Goal: Find contact information: Find contact information

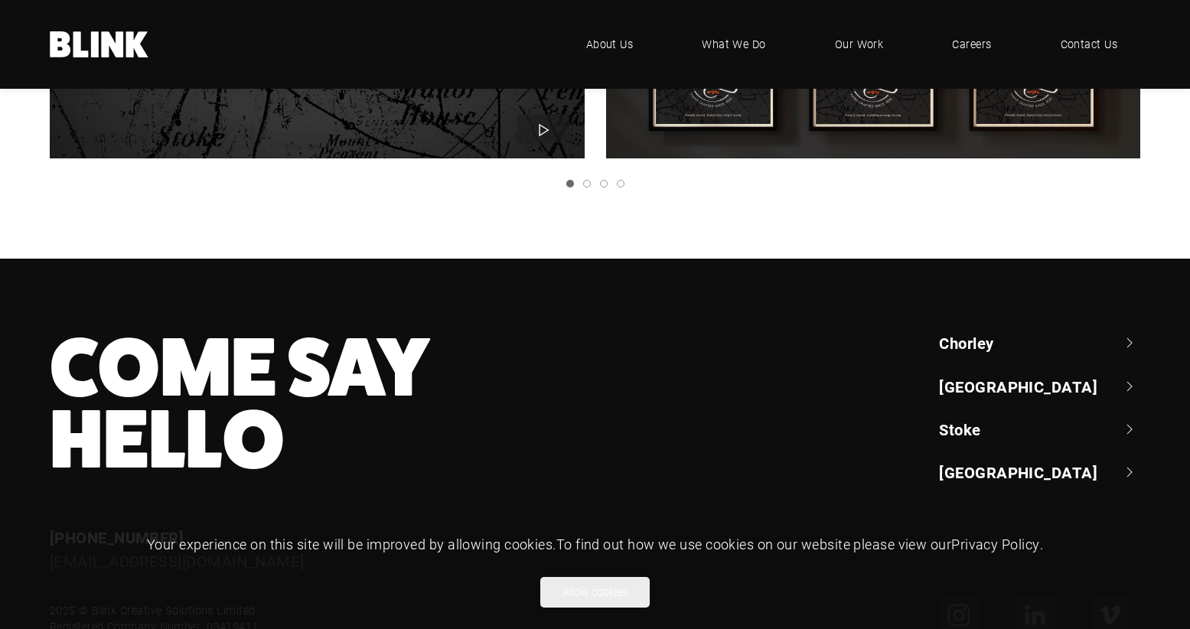
scroll to position [2241, 0]
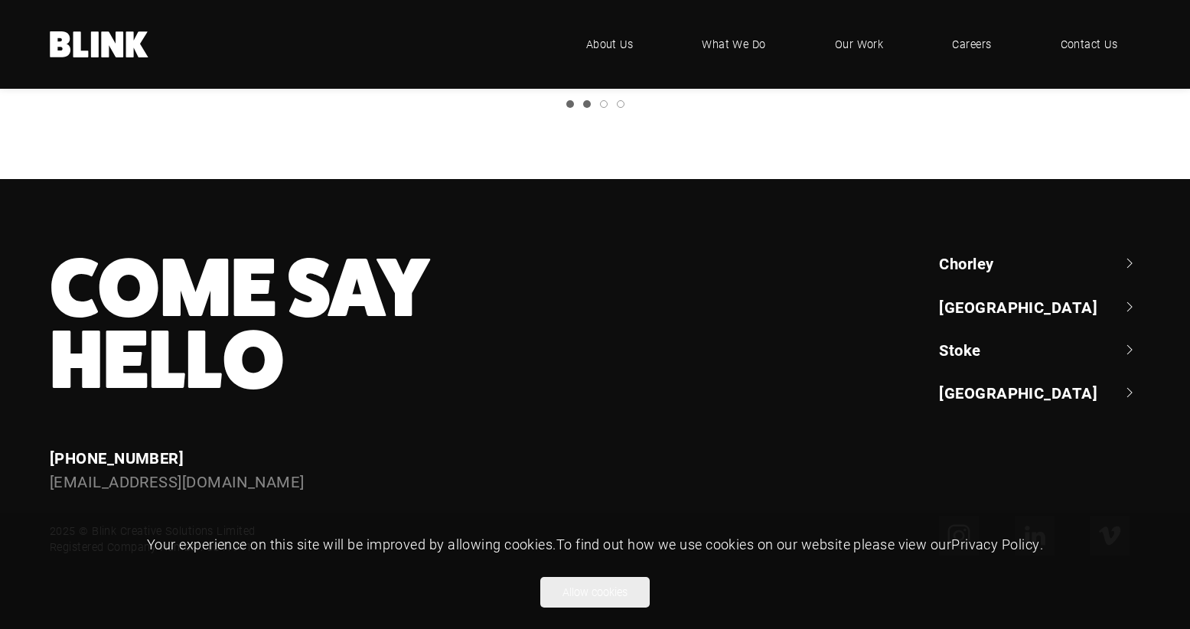
click at [585, 103] on link "Slide 2" at bounding box center [587, 104] width 8 height 8
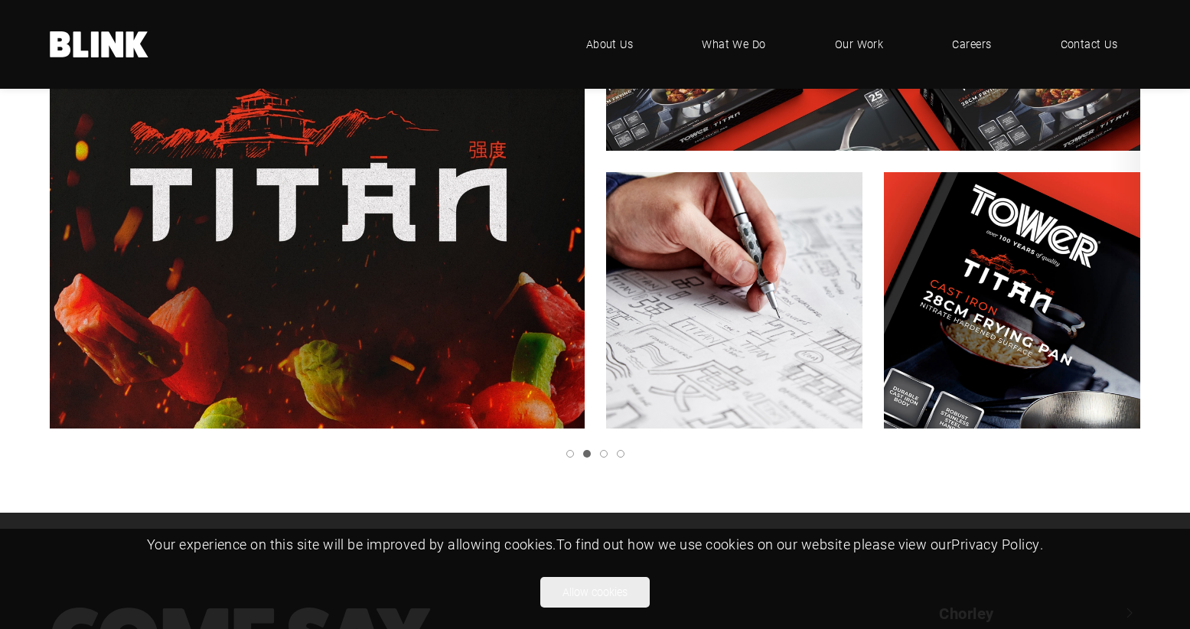
scroll to position [1903, 0]
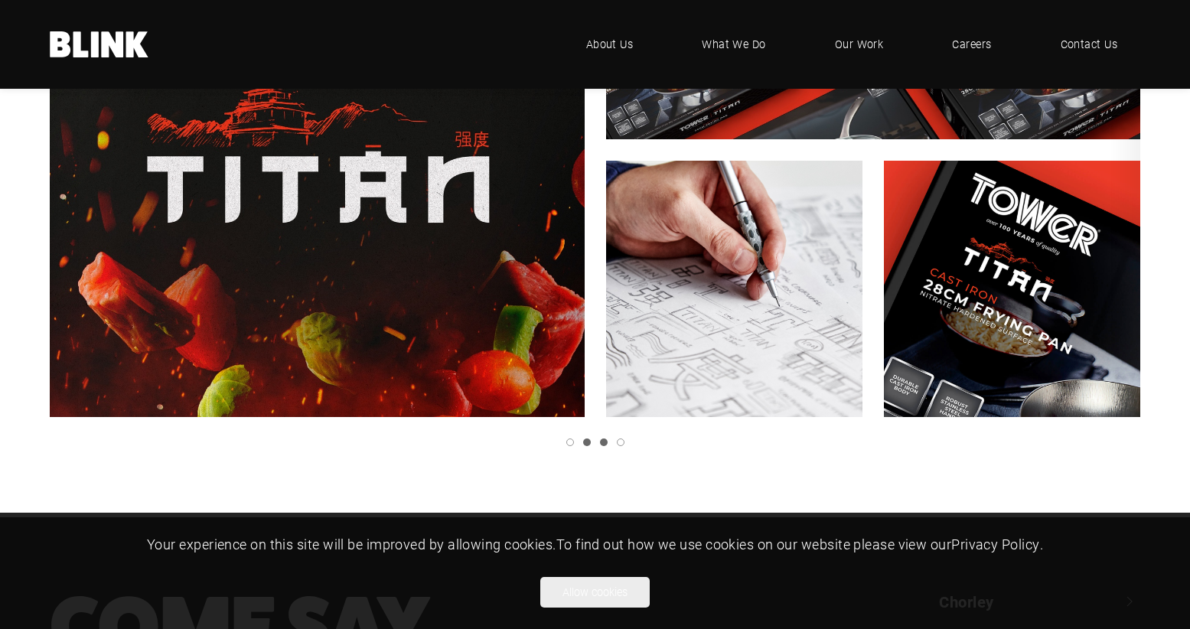
click at [605, 439] on link "Slide 3" at bounding box center [604, 442] width 8 height 8
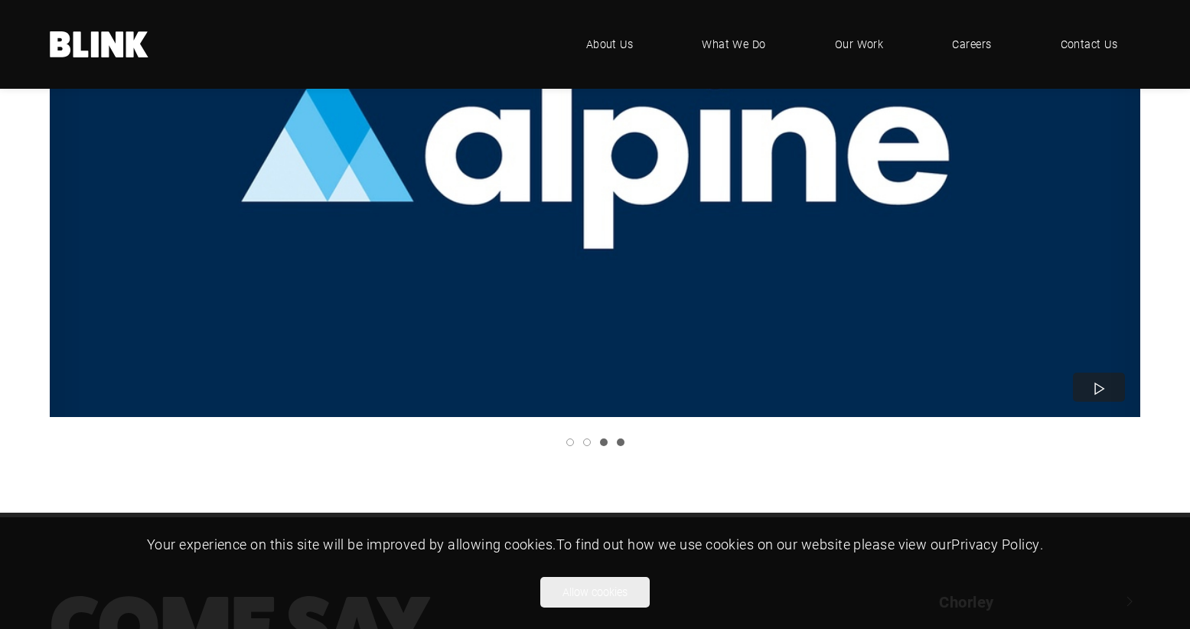
click at [617, 443] on link "Slide 4" at bounding box center [621, 442] width 8 height 8
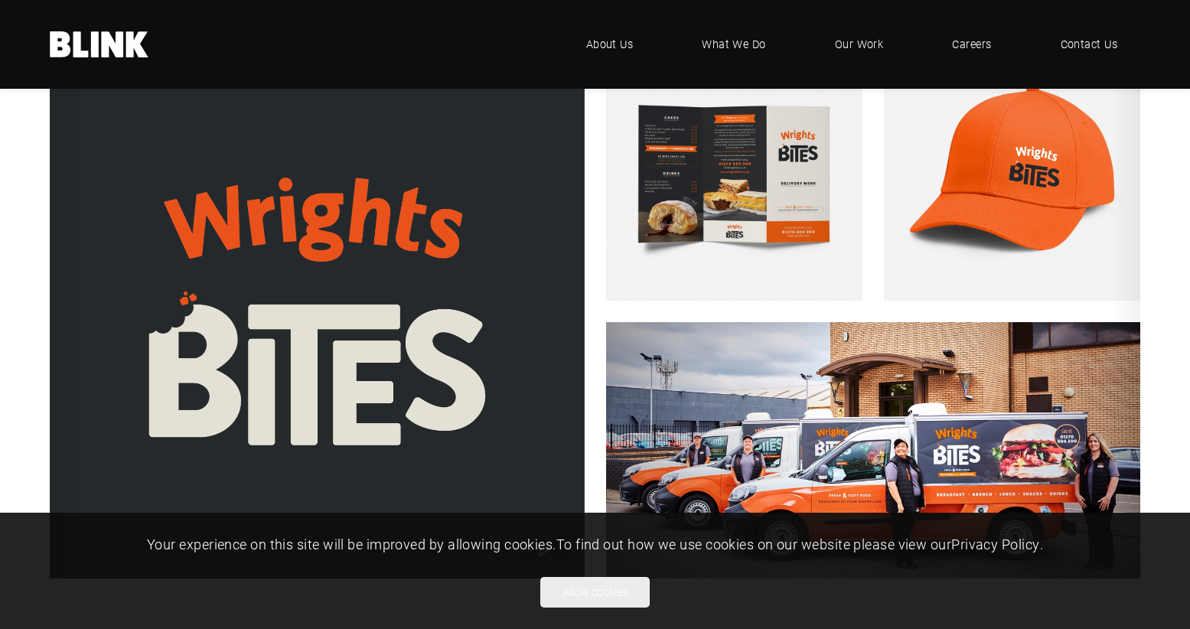
scroll to position [1737, 0]
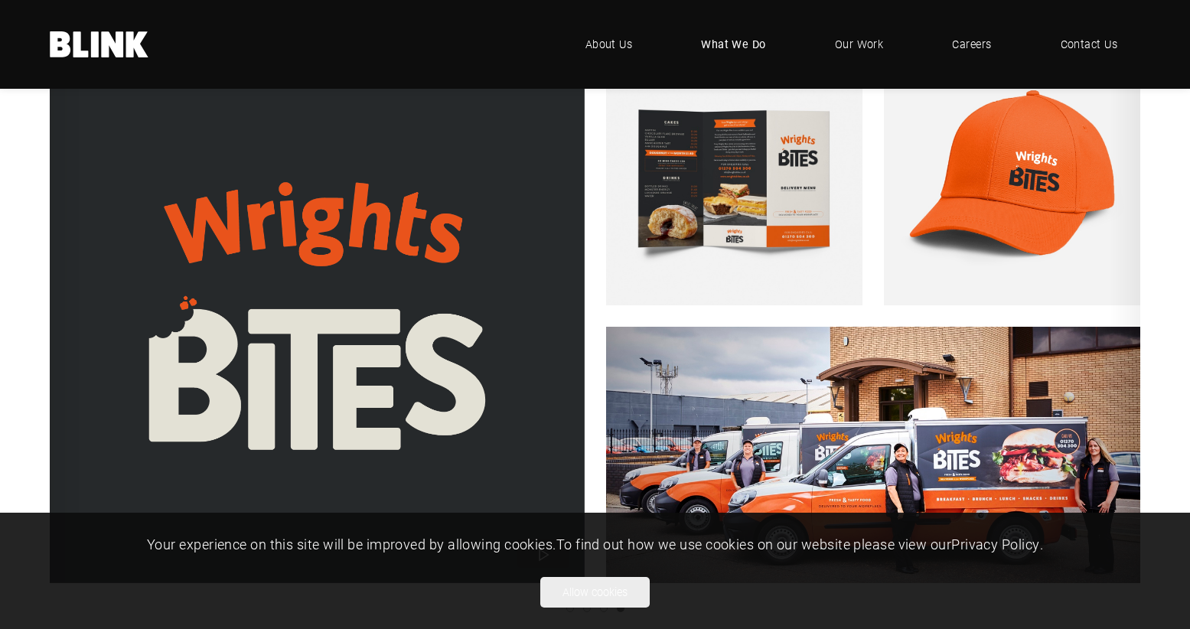
click at [738, 34] on link "What We Do" at bounding box center [733, 44] width 111 height 46
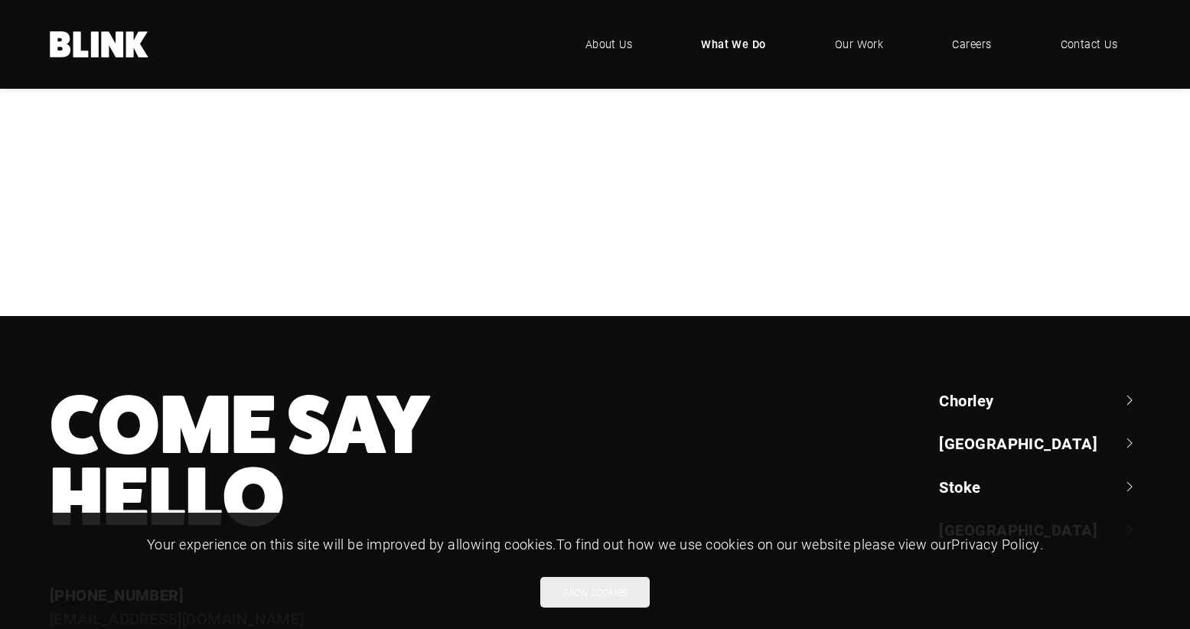
scroll to position [568, 0]
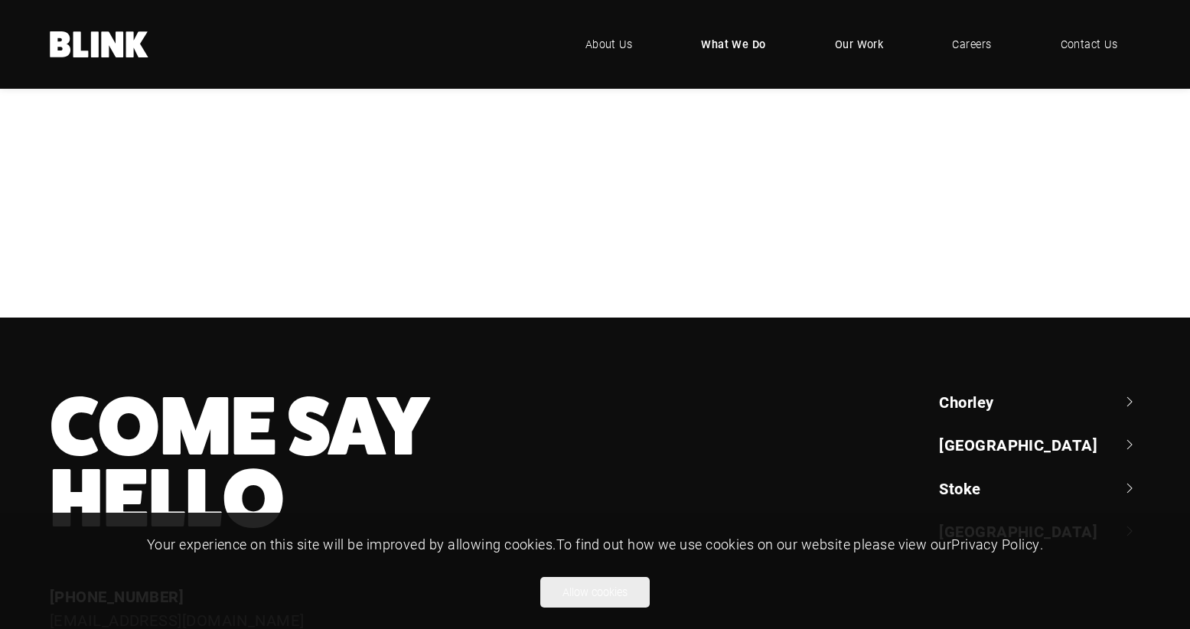
click at [855, 45] on span "Our Work" at bounding box center [859, 44] width 49 height 17
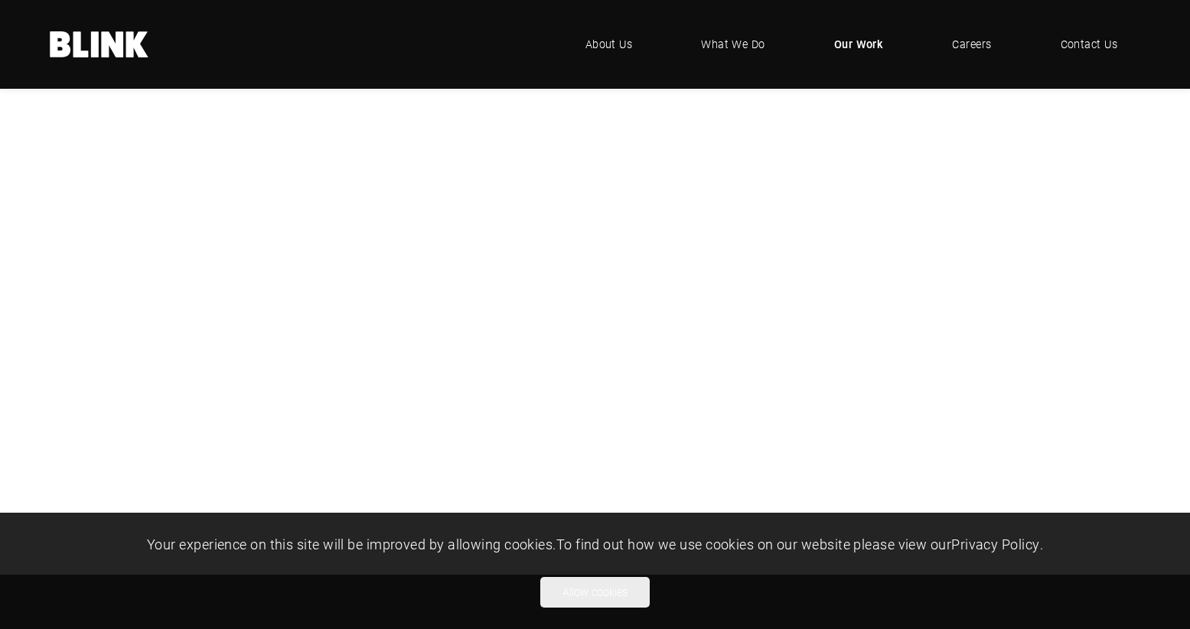
scroll to position [298, 0]
click at [627, 592] on button "Allow cookies" at bounding box center [594, 592] width 109 height 31
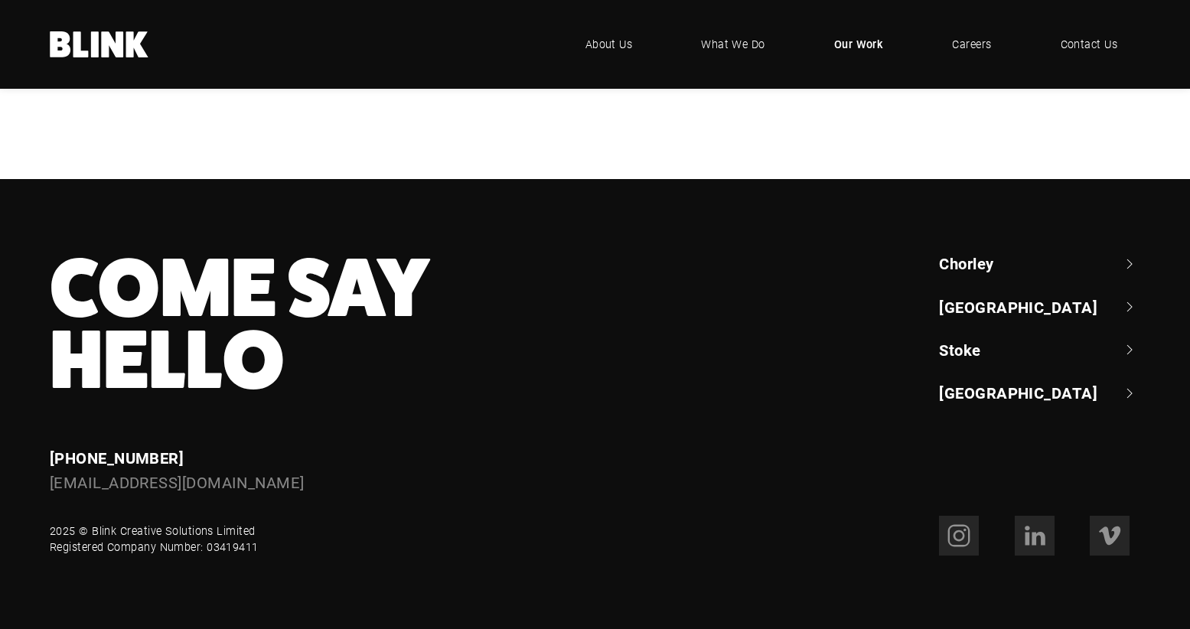
scroll to position [1083, 0]
click at [1087, 37] on span "Contact Us" at bounding box center [1089, 44] width 58 height 17
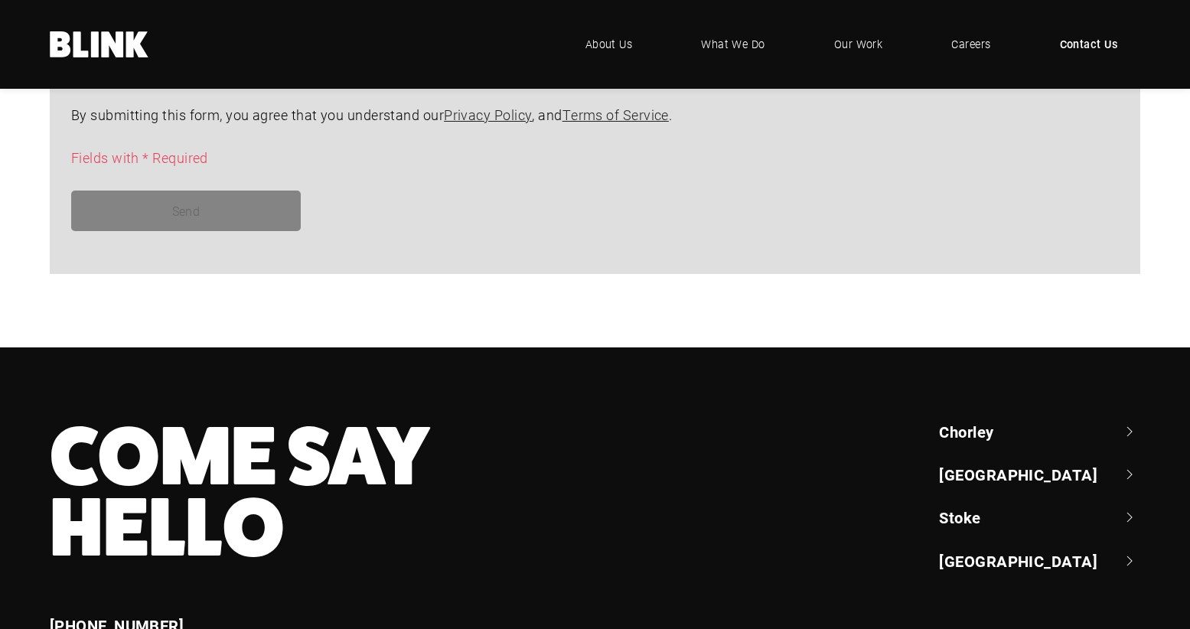
scroll to position [1436, 0]
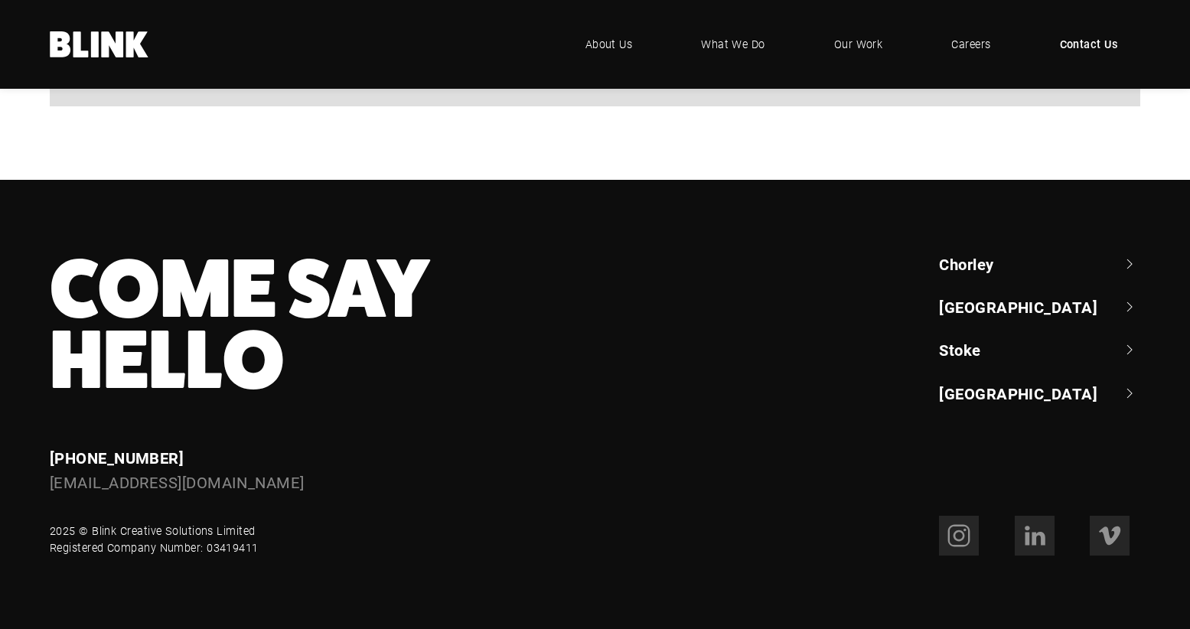
click at [963, 304] on link "[GEOGRAPHIC_DATA]" at bounding box center [1039, 306] width 201 height 21
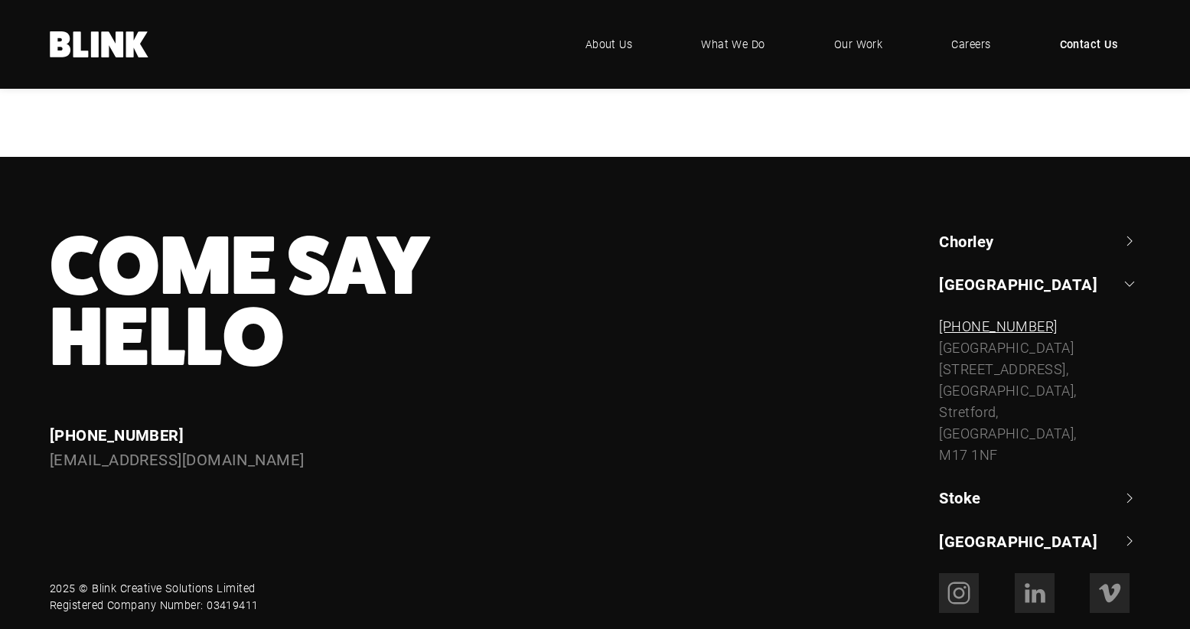
scroll to position [1453, 0]
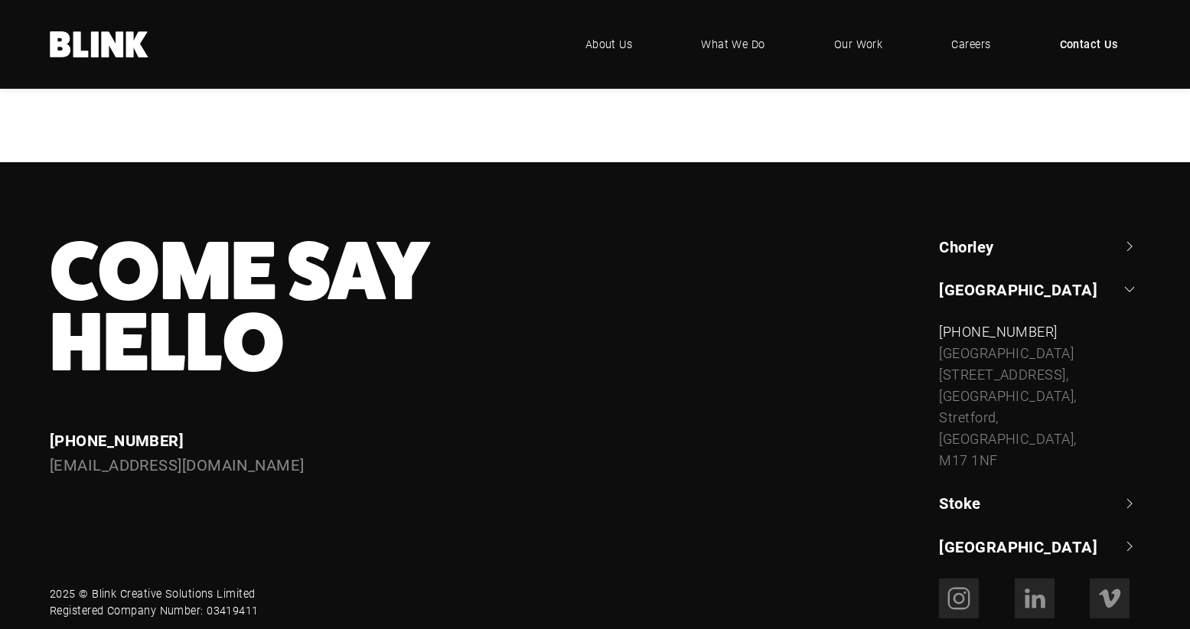
click at [970, 252] on link "Chorley" at bounding box center [1039, 246] width 201 height 21
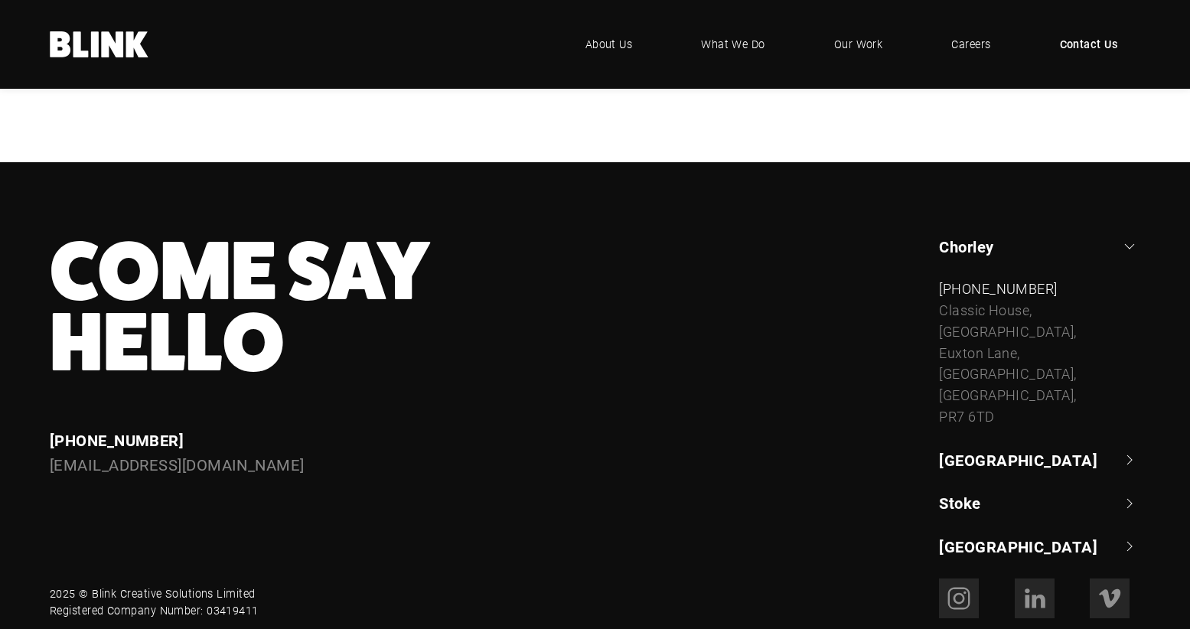
click at [969, 248] on link "Chorley" at bounding box center [1039, 246] width 201 height 21
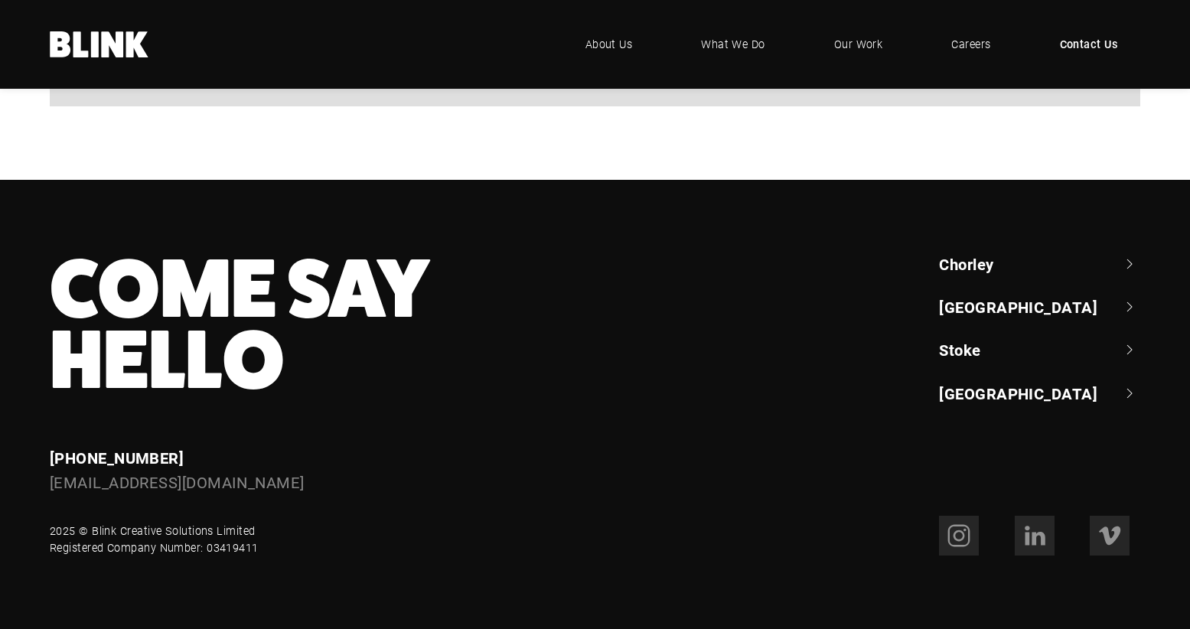
scroll to position [1436, 0]
click at [959, 400] on link "[GEOGRAPHIC_DATA]" at bounding box center [1039, 393] width 201 height 21
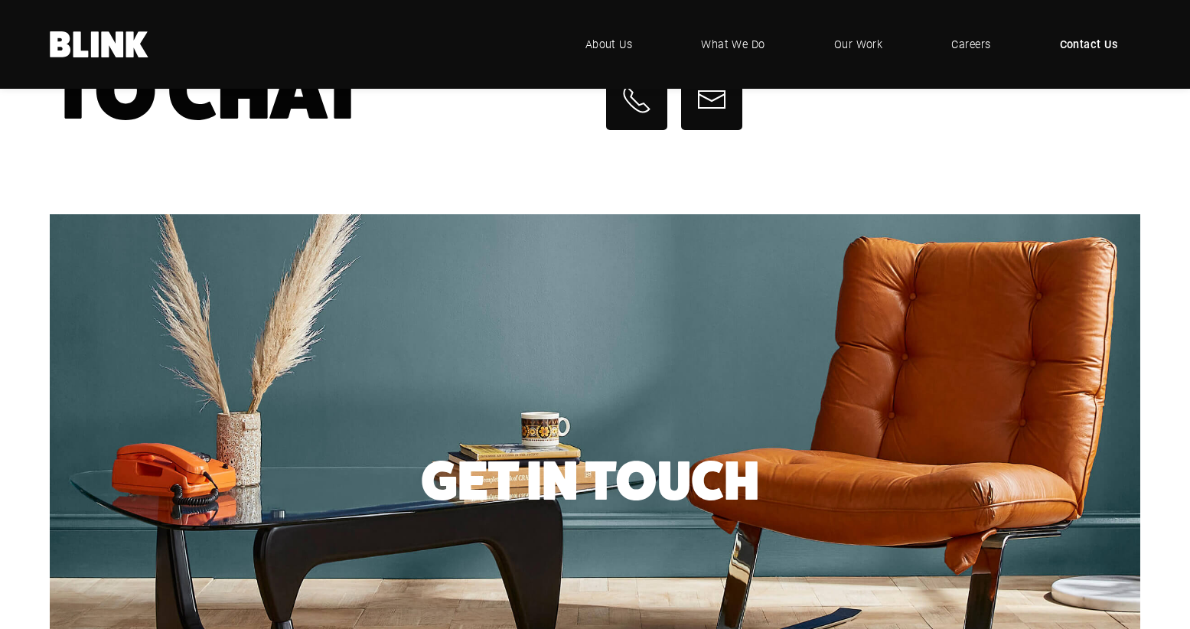
scroll to position [153, 0]
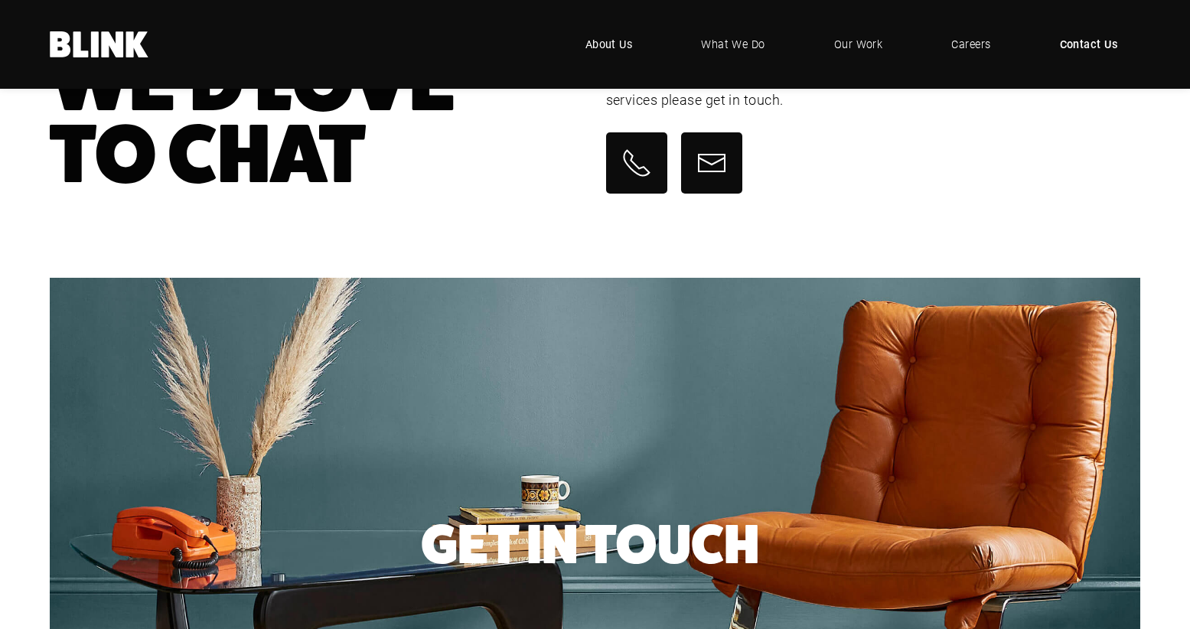
click at [612, 43] on span "About Us" at bounding box center [608, 44] width 47 height 17
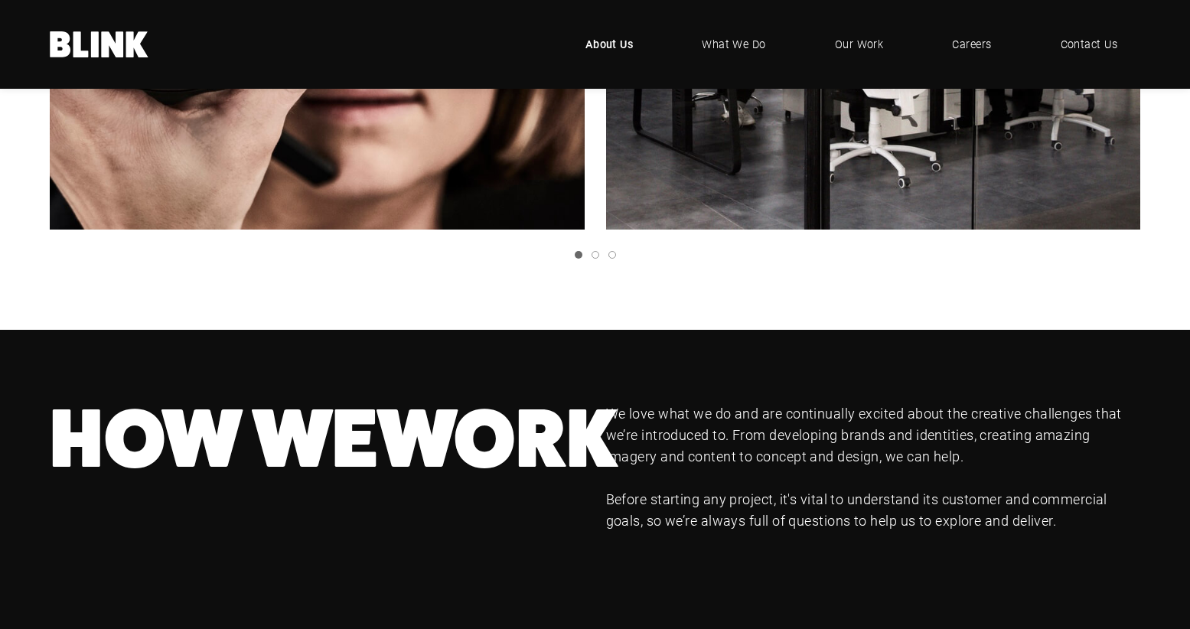
scroll to position [781, 0]
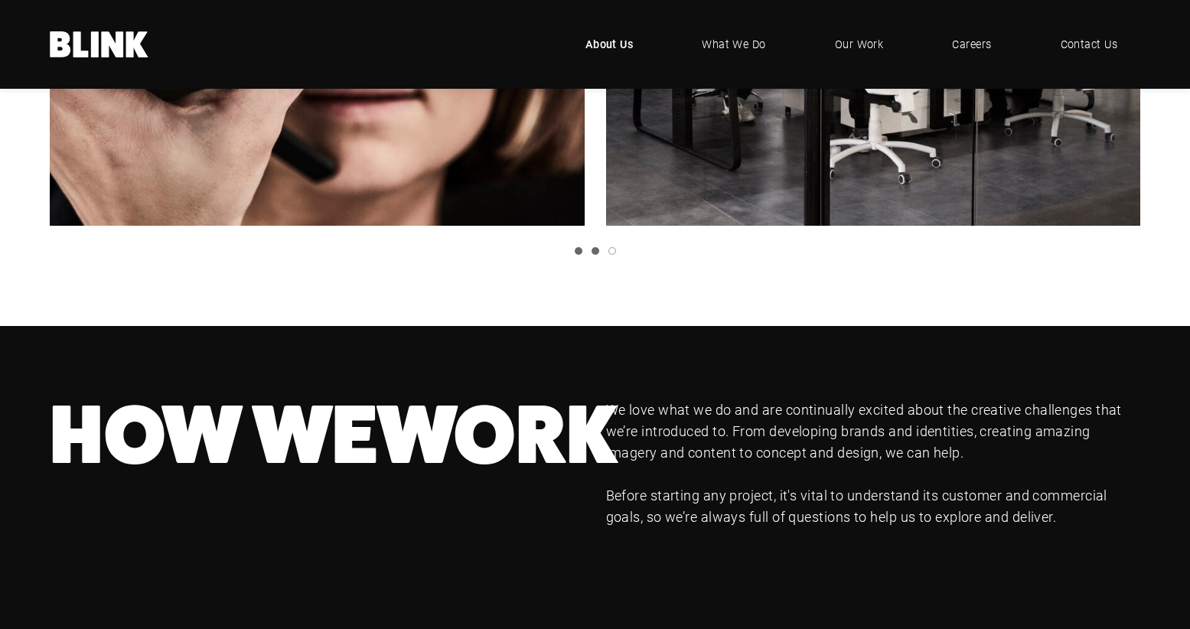
click at [591, 253] on link "Slide 2" at bounding box center [595, 251] width 8 height 8
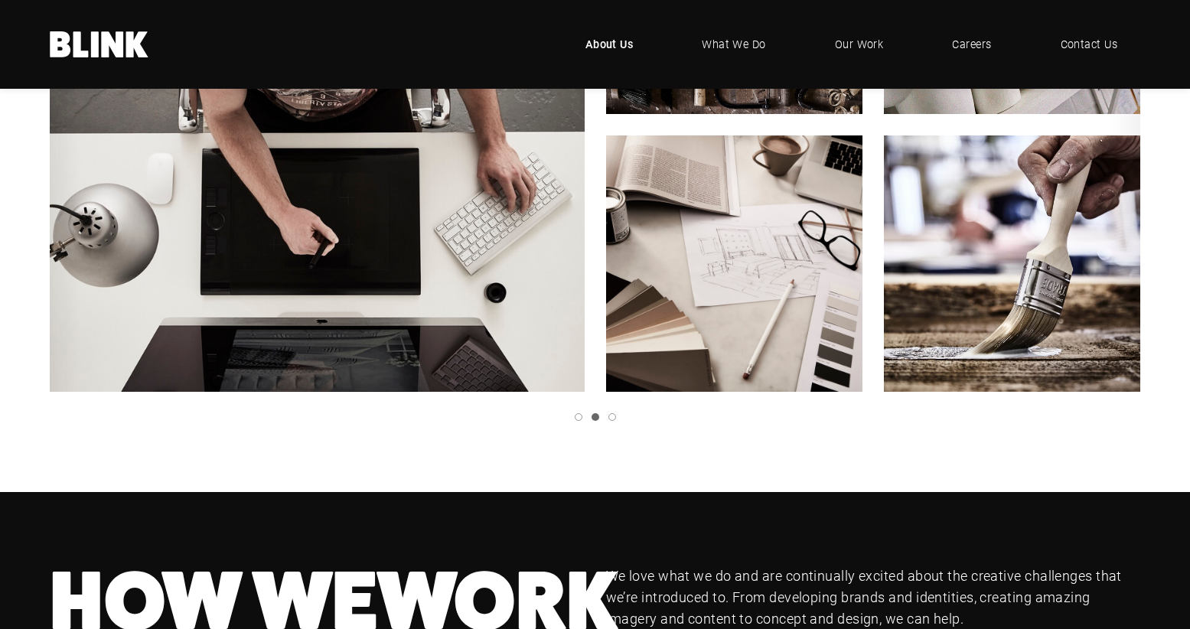
scroll to position [494, 0]
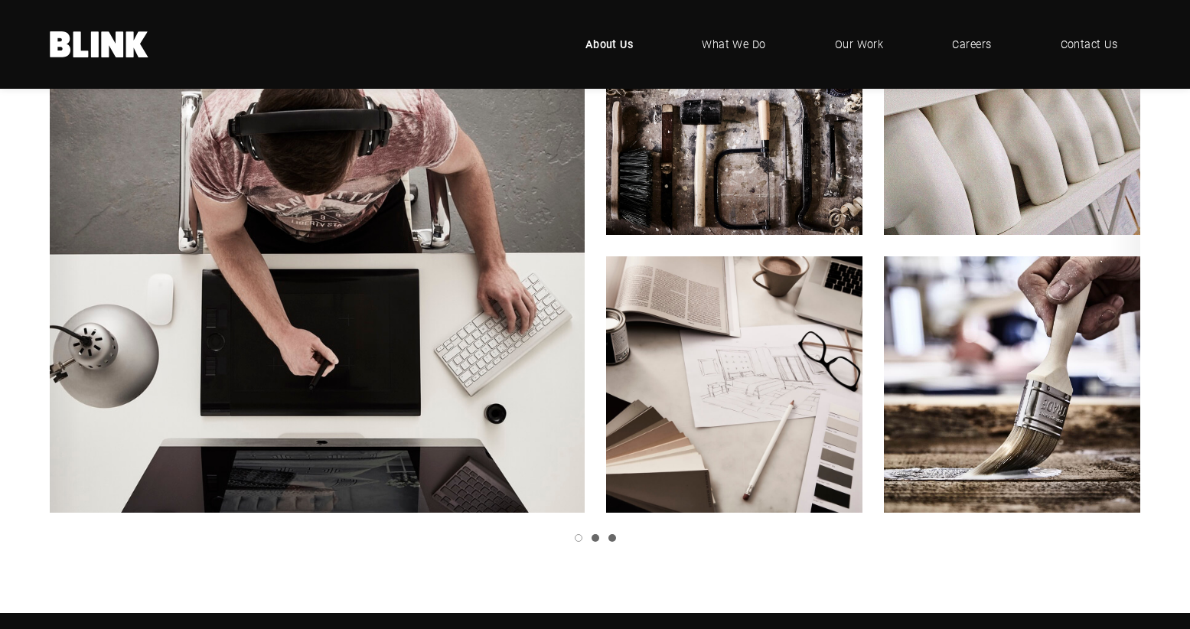
click at [609, 536] on link "Slide 3" at bounding box center [612, 538] width 8 height 8
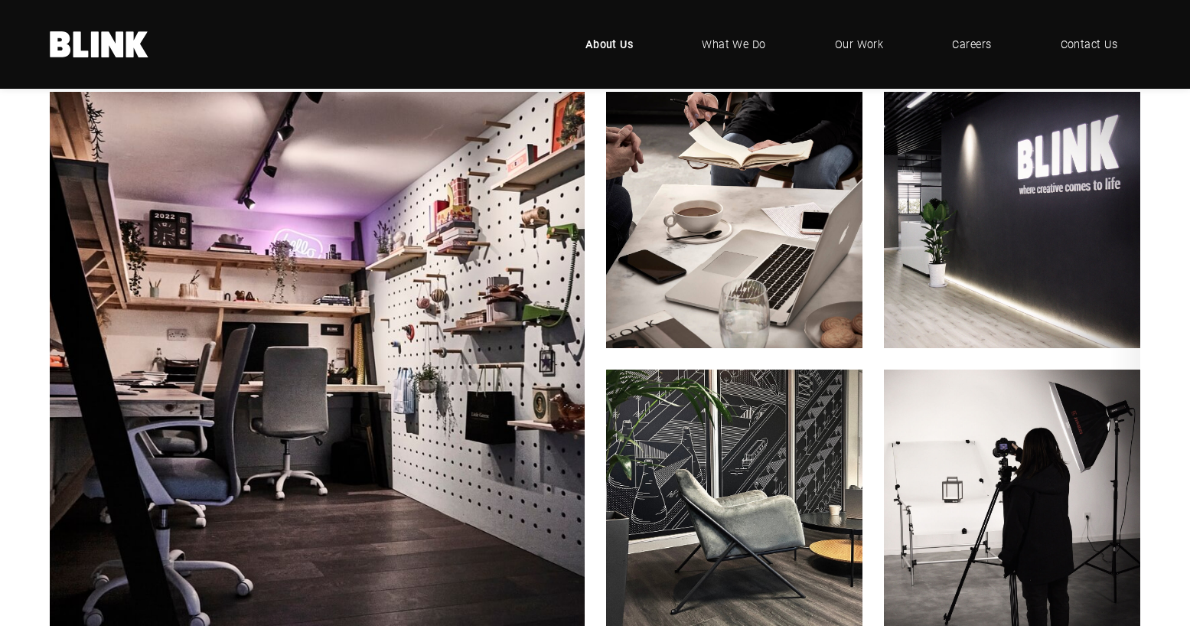
scroll to position [327, 0]
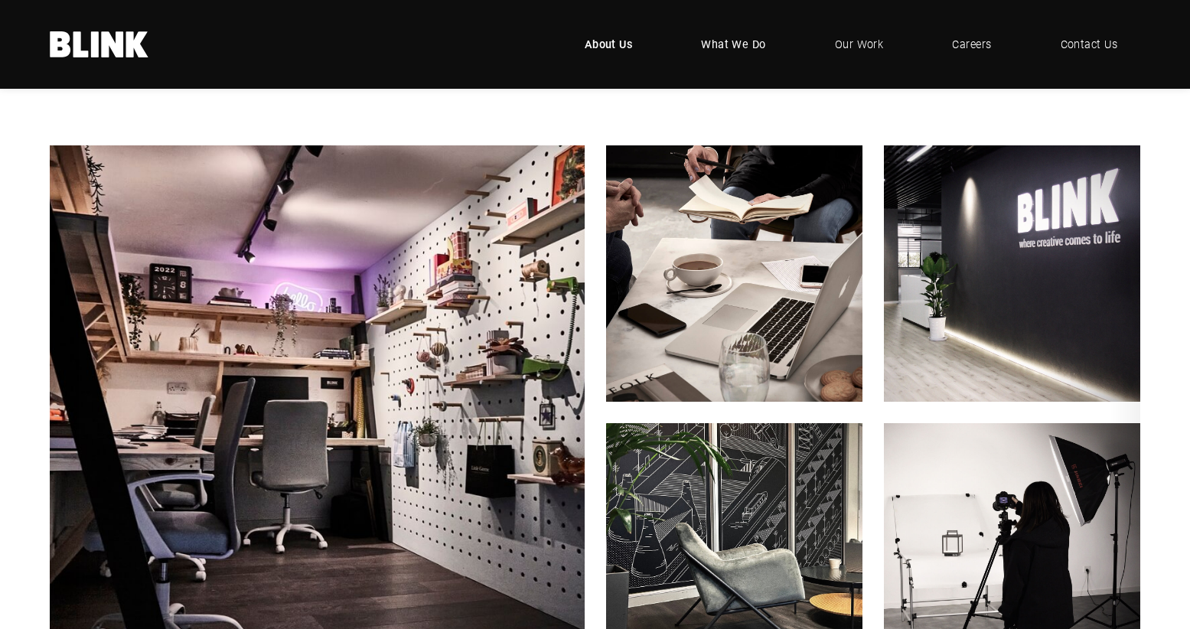
click at [727, 47] on span "What We Do" at bounding box center [733, 44] width 65 height 17
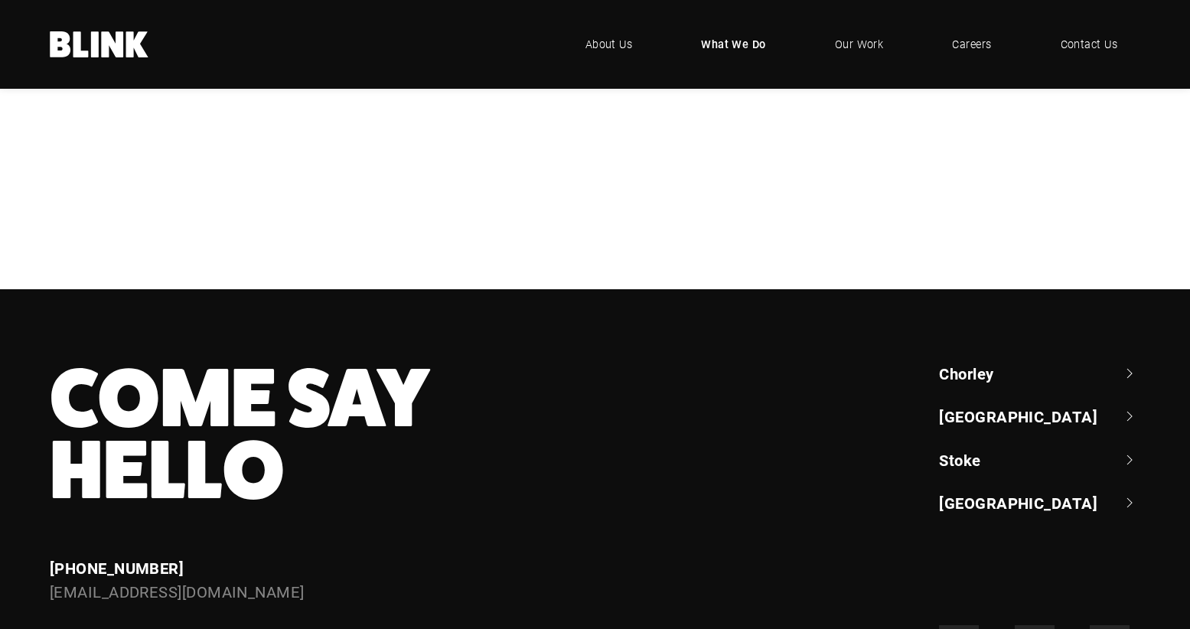
scroll to position [599, 0]
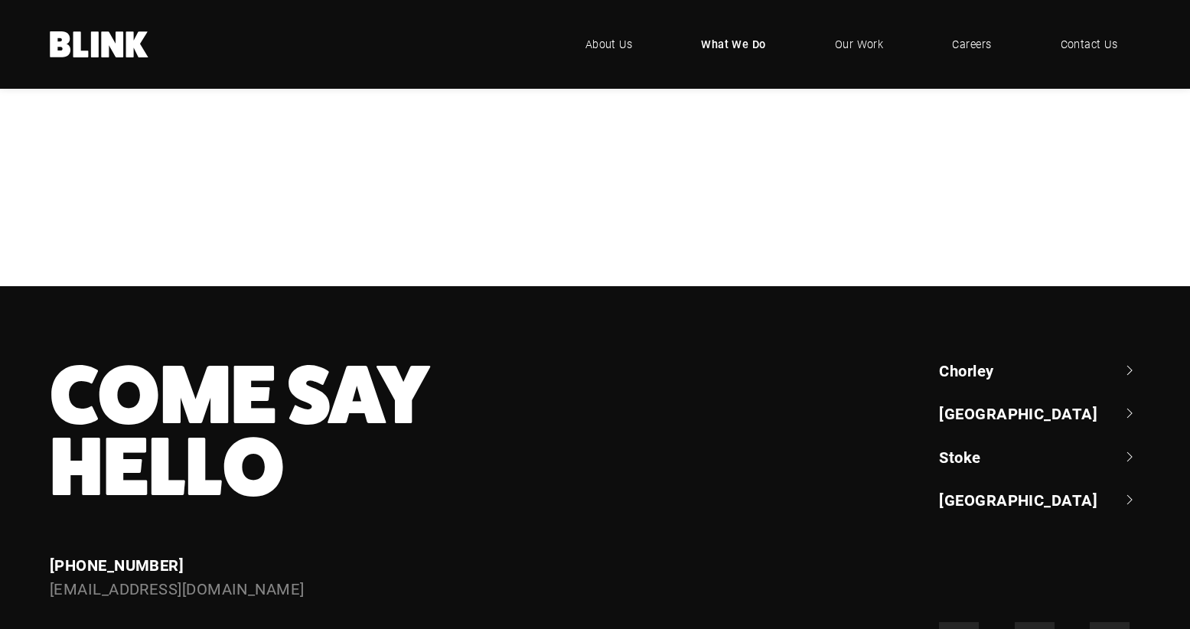
click at [0, 0] on div "Branding & Content Strategy" at bounding box center [0, 0] width 0 height 0
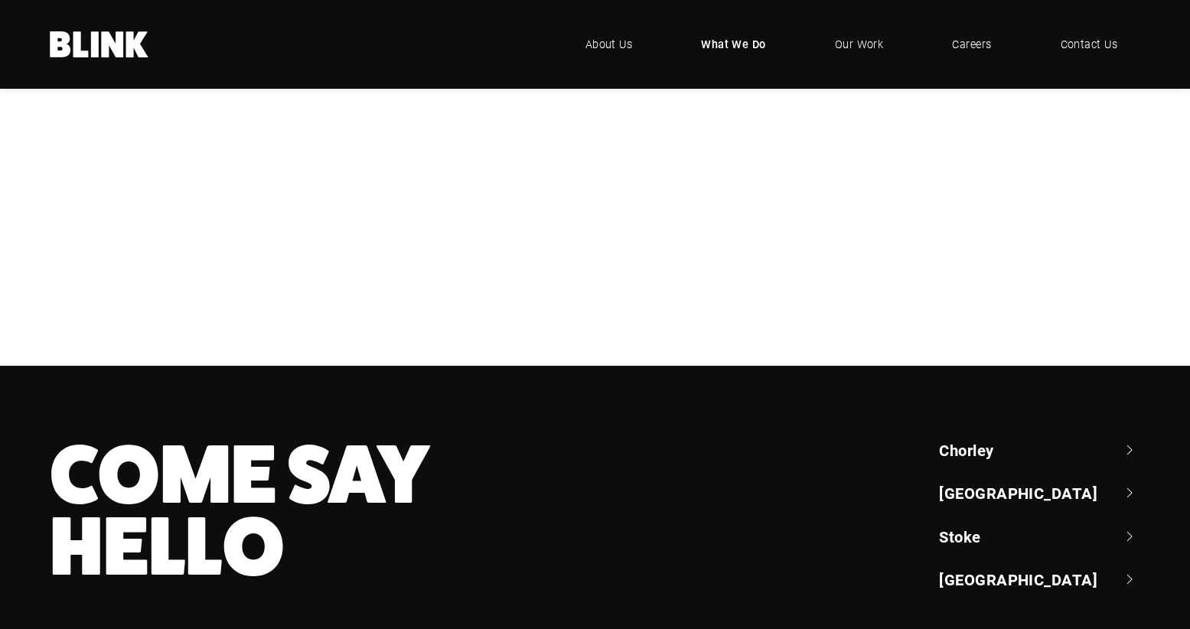
scroll to position [516, 0]
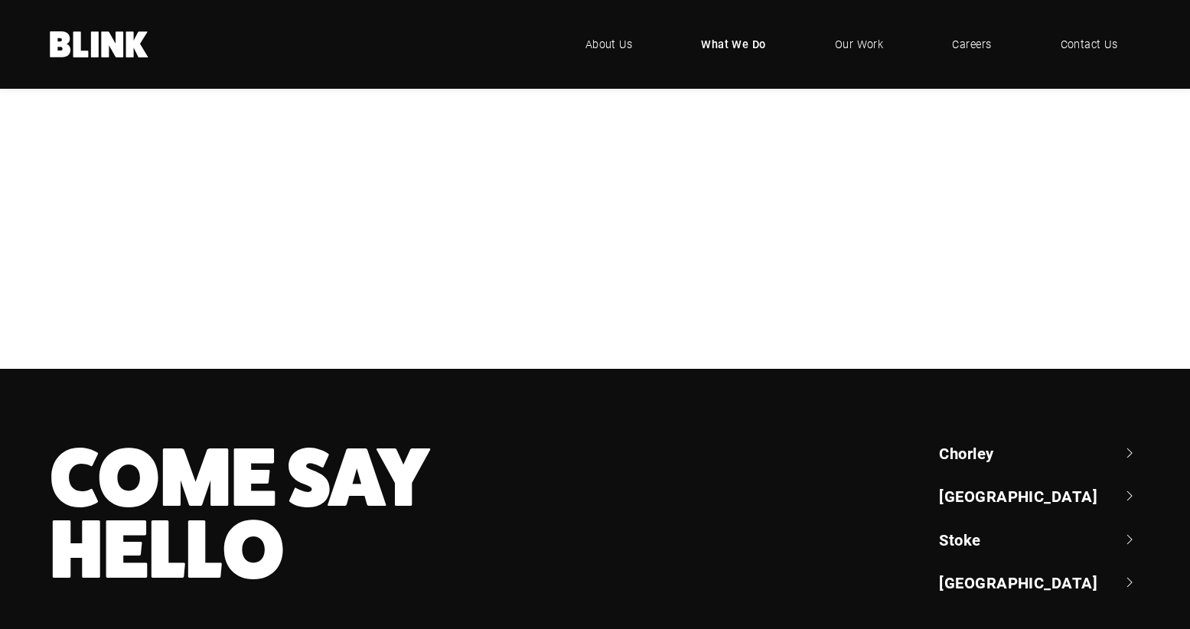
click at [0, 0] on div "Photography" at bounding box center [0, 0] width 0 height 0
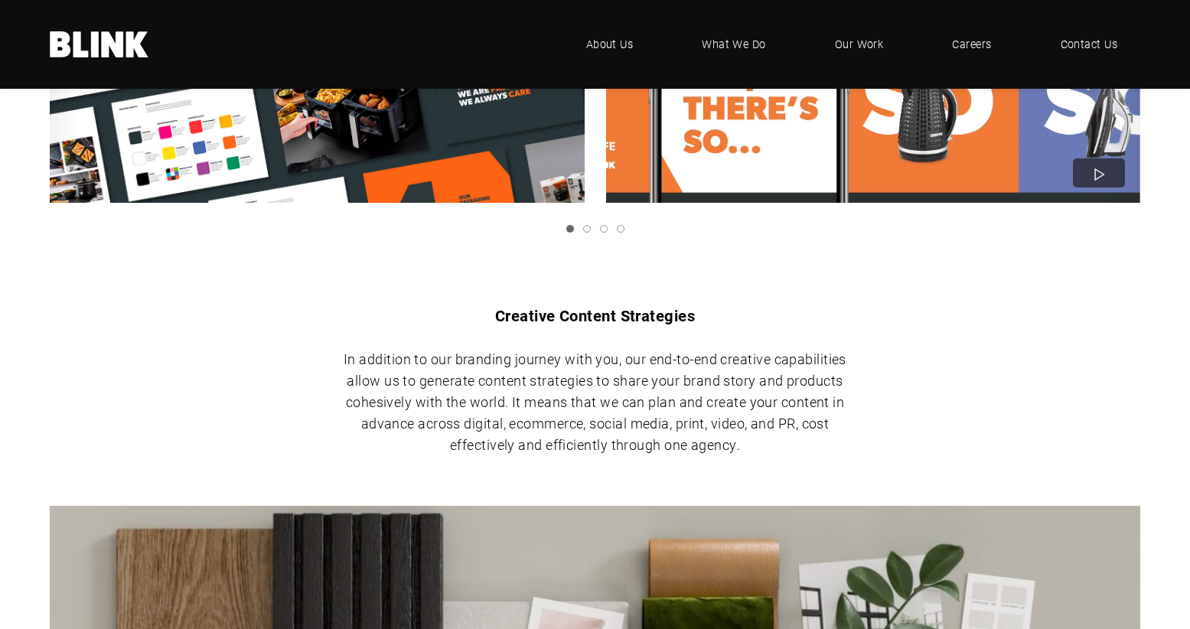
scroll to position [1030, 0]
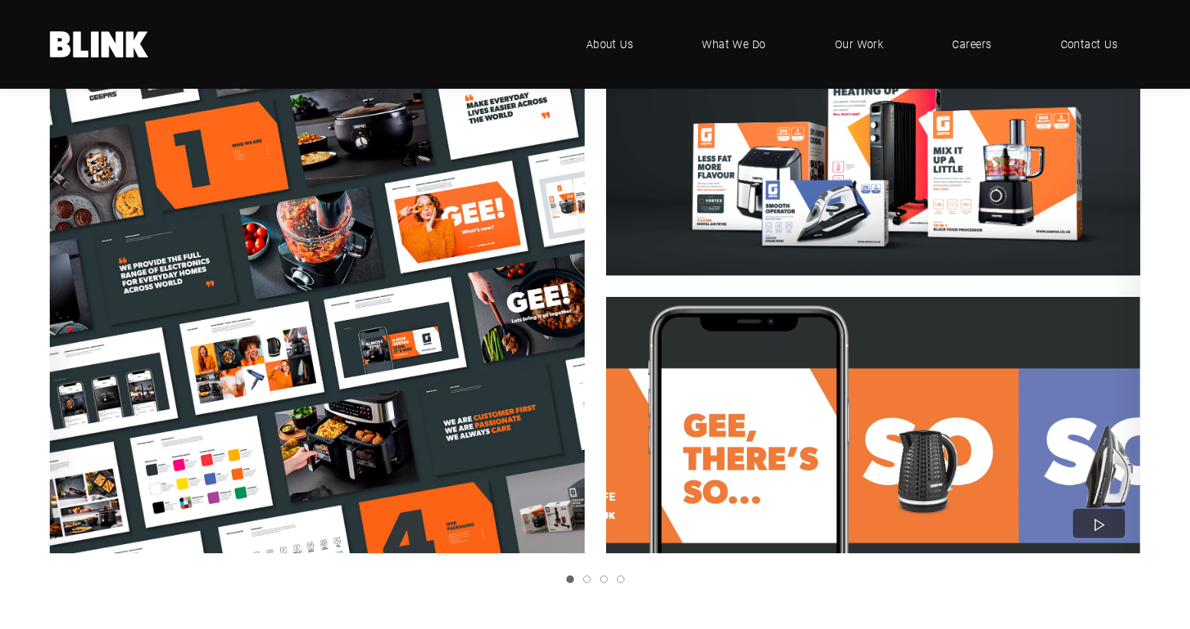
click at [0, 0] on link "Next slide" at bounding box center [0, 0] width 0 height 0
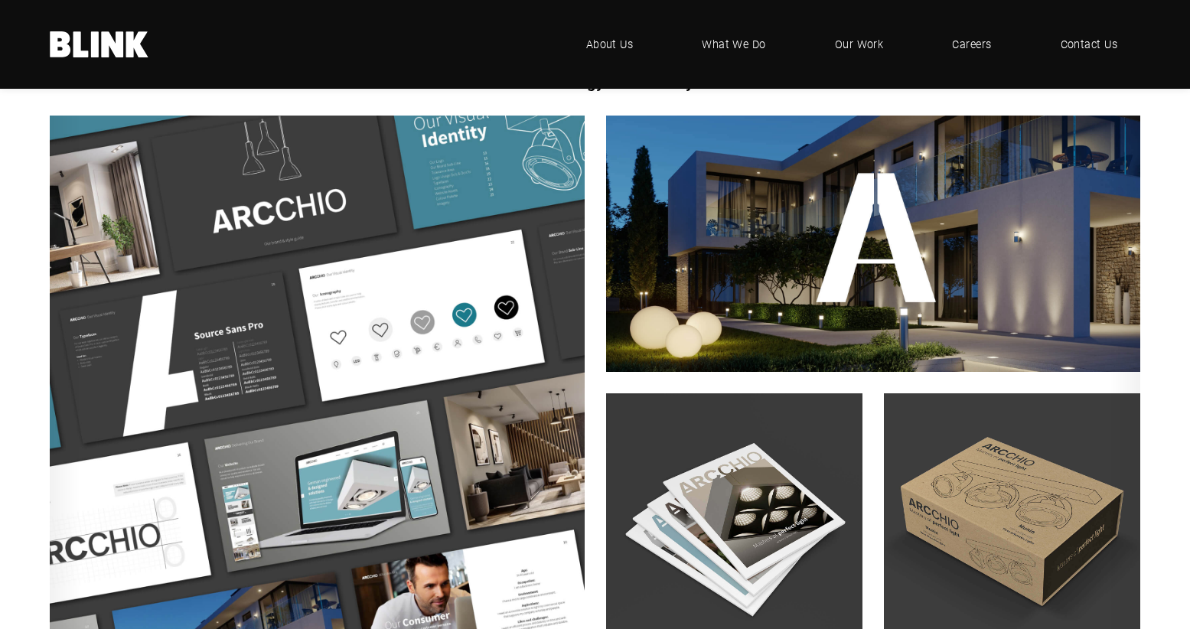
scroll to position [935, 0]
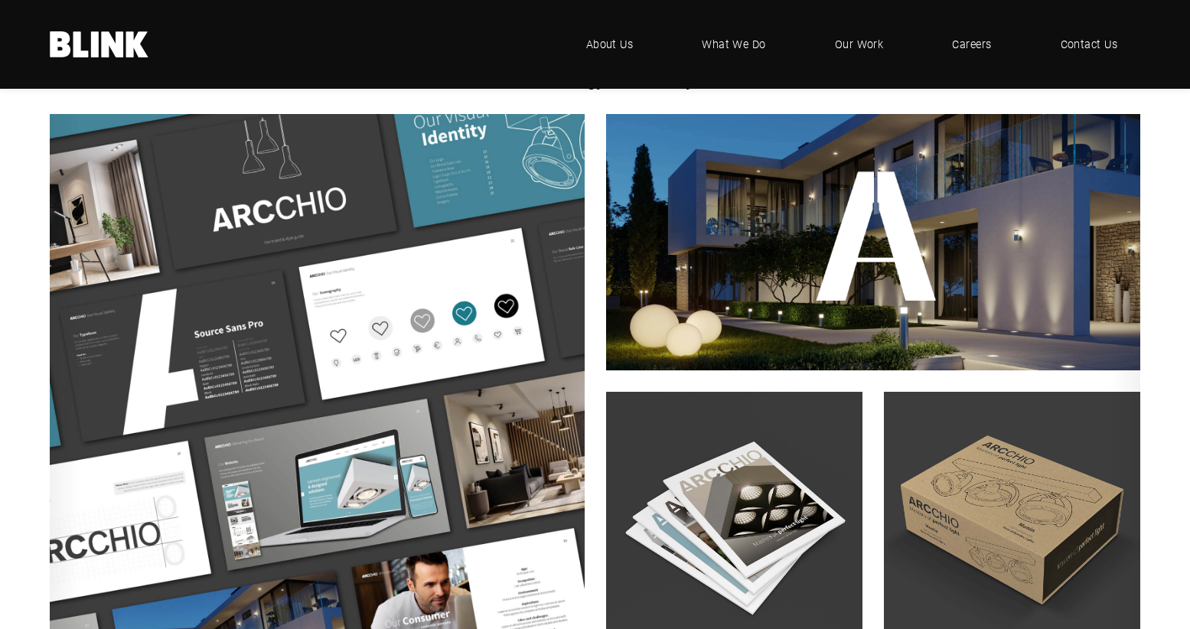
click at [0, 0] on icon "Next slide" at bounding box center [0, 0] width 0 height 0
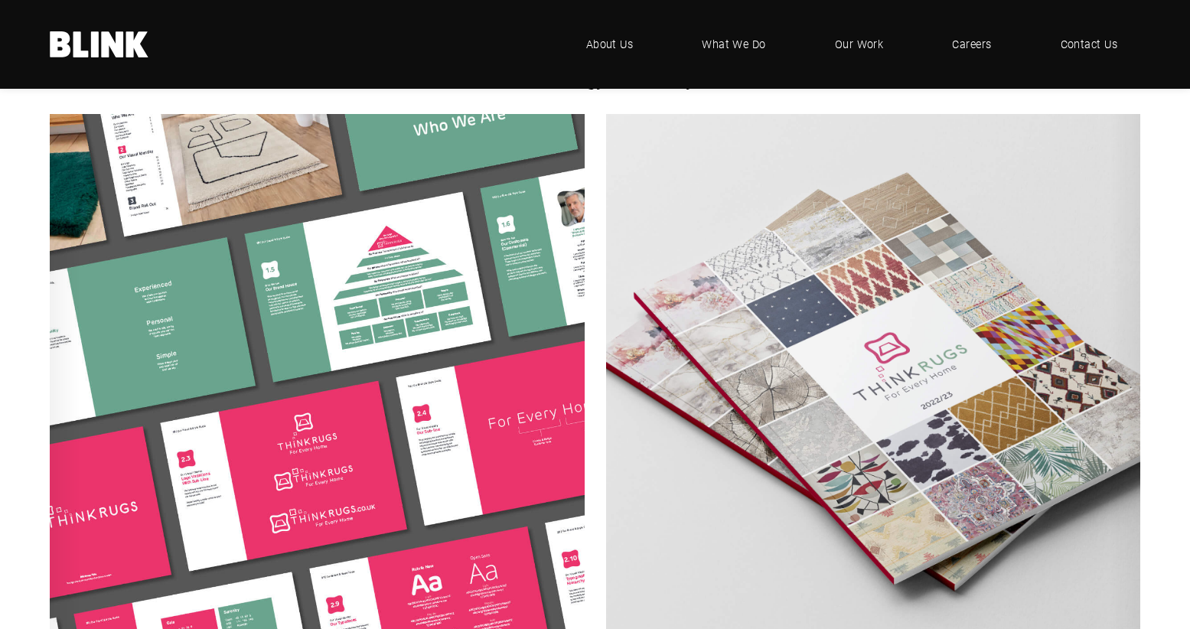
click at [0, 0] on icon "Next slide" at bounding box center [0, 0] width 0 height 0
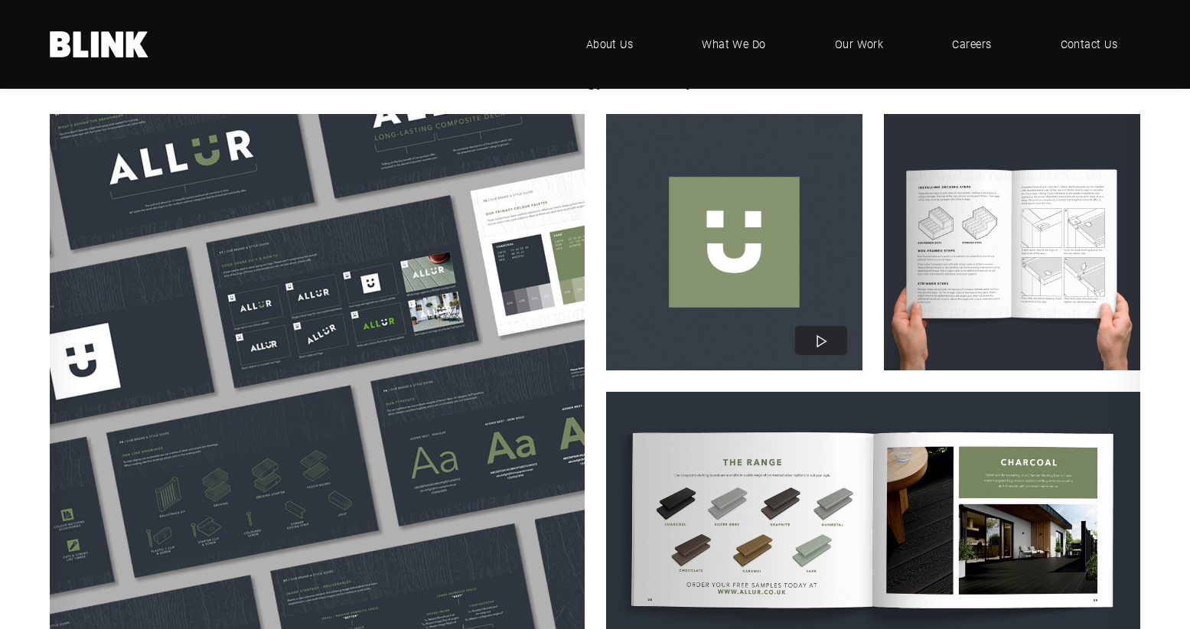
click at [0, 0] on icon "Next slide" at bounding box center [0, 0] width 0 height 0
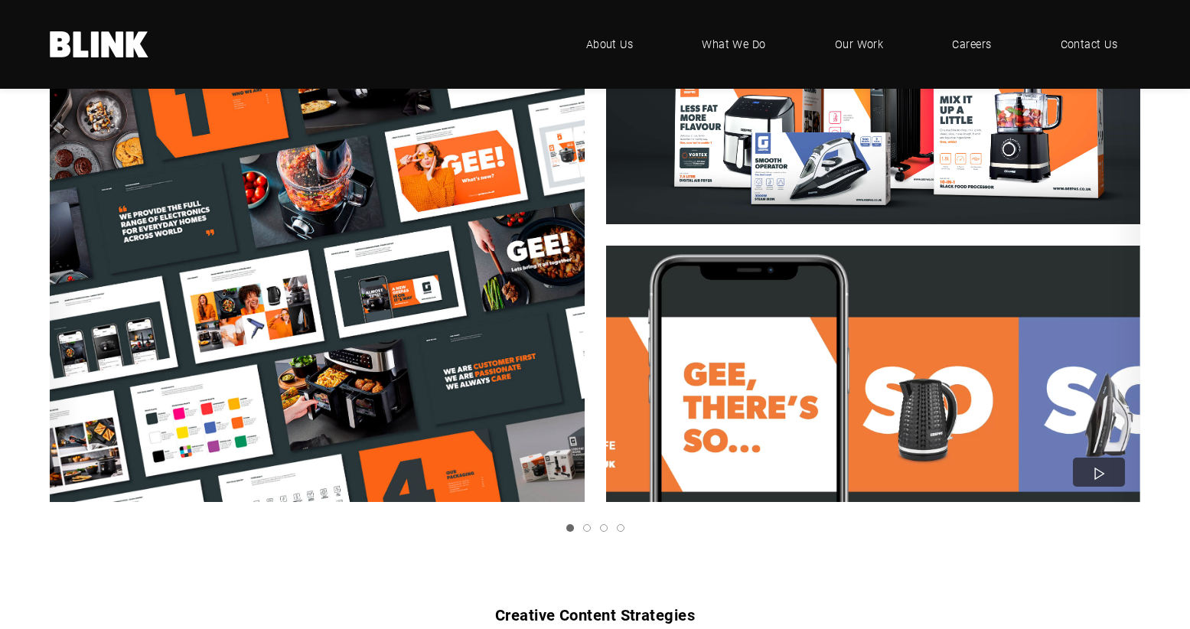
scroll to position [1061, 0]
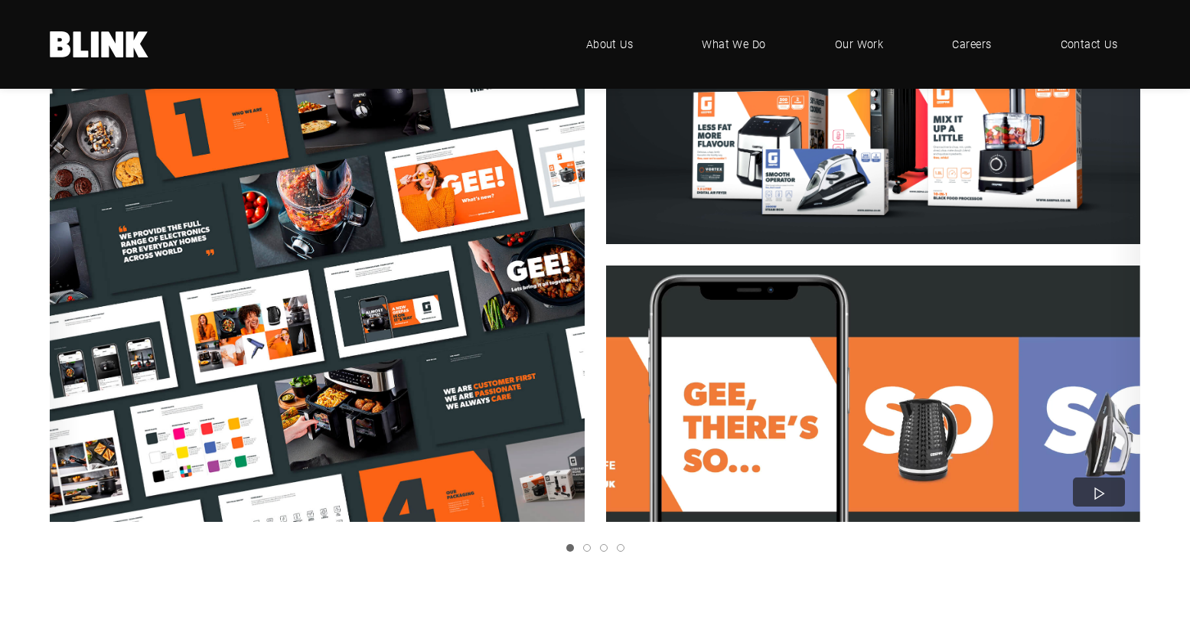
click at [0, 0] on link "Next slide" at bounding box center [0, 0] width 0 height 0
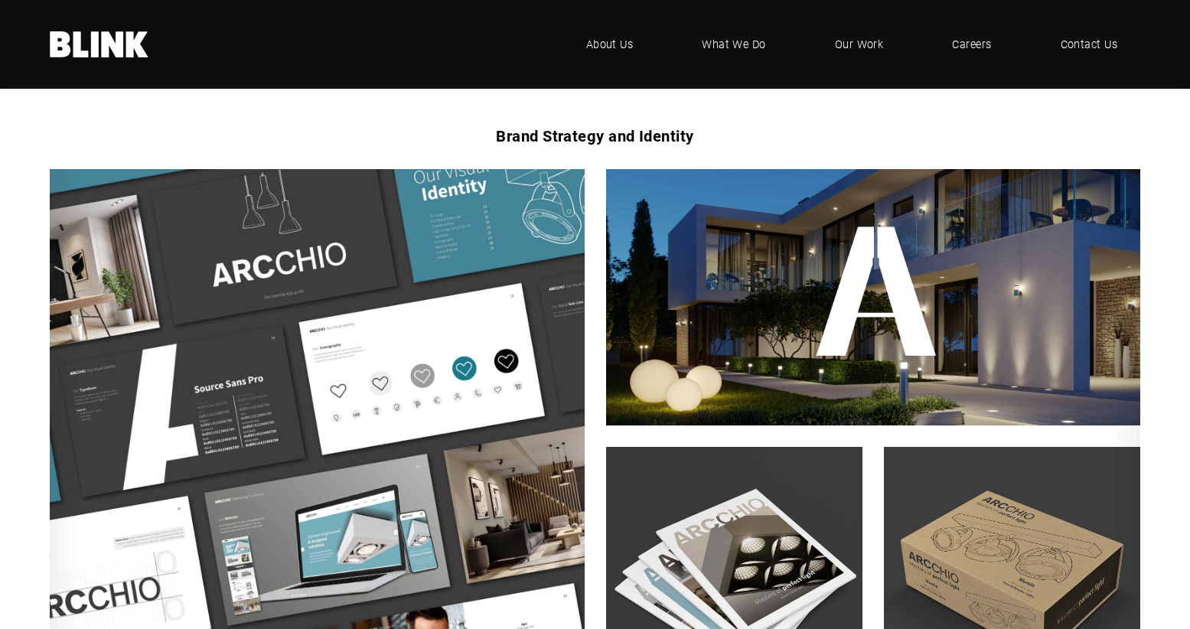
scroll to position [884, 0]
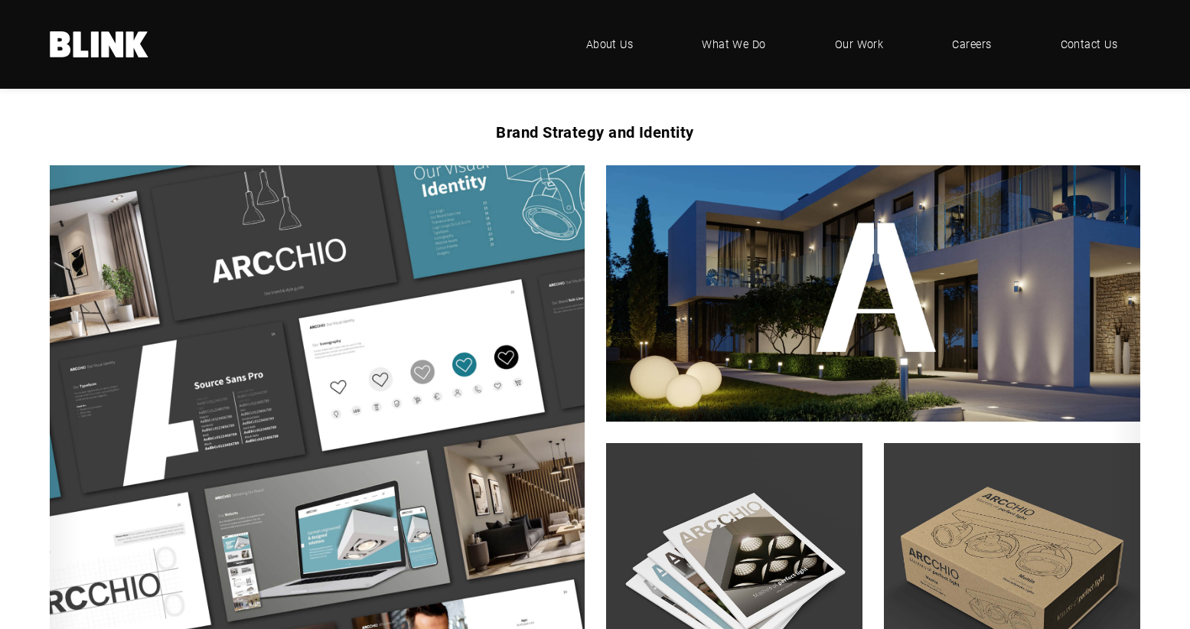
click at [0, 0] on link "Next slide" at bounding box center [0, 0] width 0 height 0
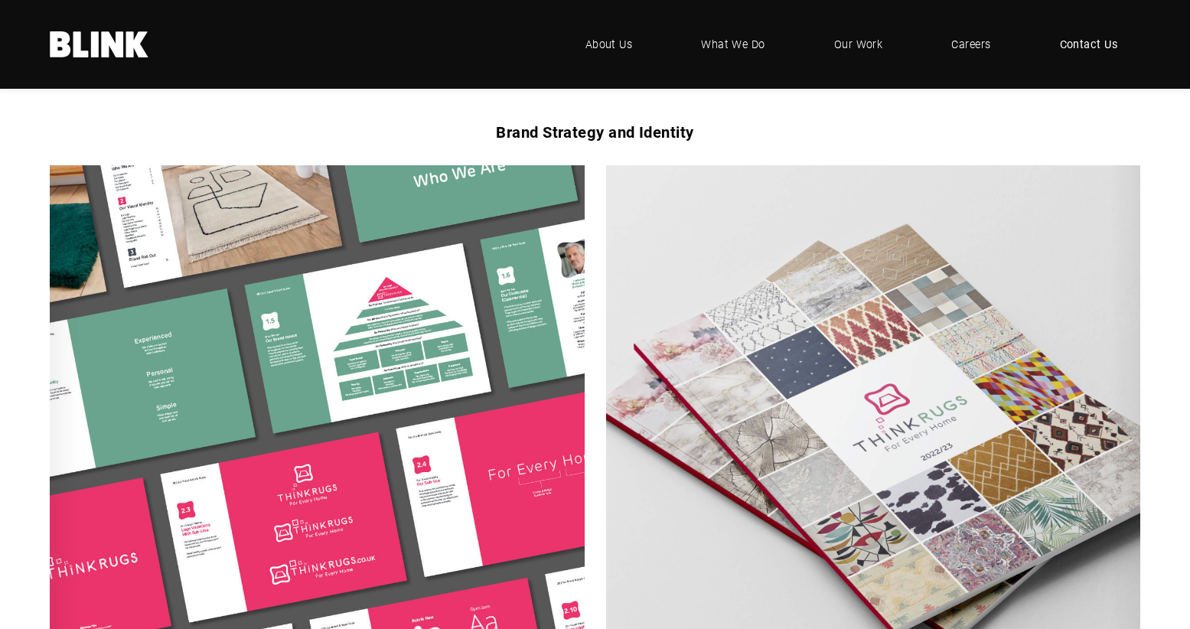
click at [1083, 43] on span "Contact Us" at bounding box center [1089, 44] width 58 height 17
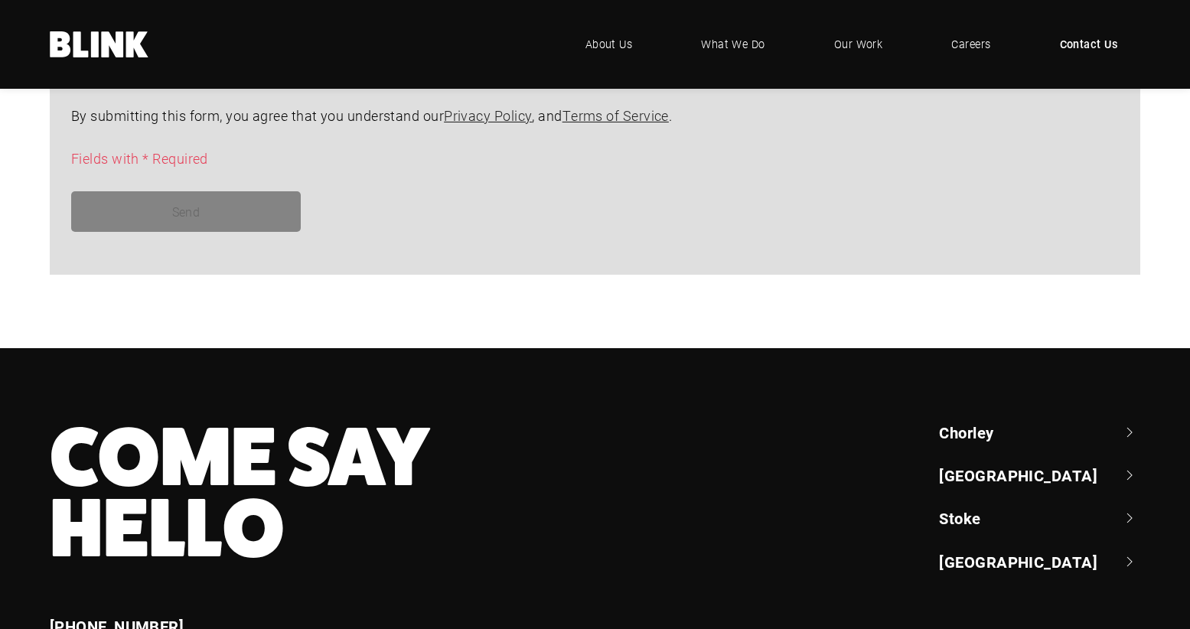
scroll to position [1276, 0]
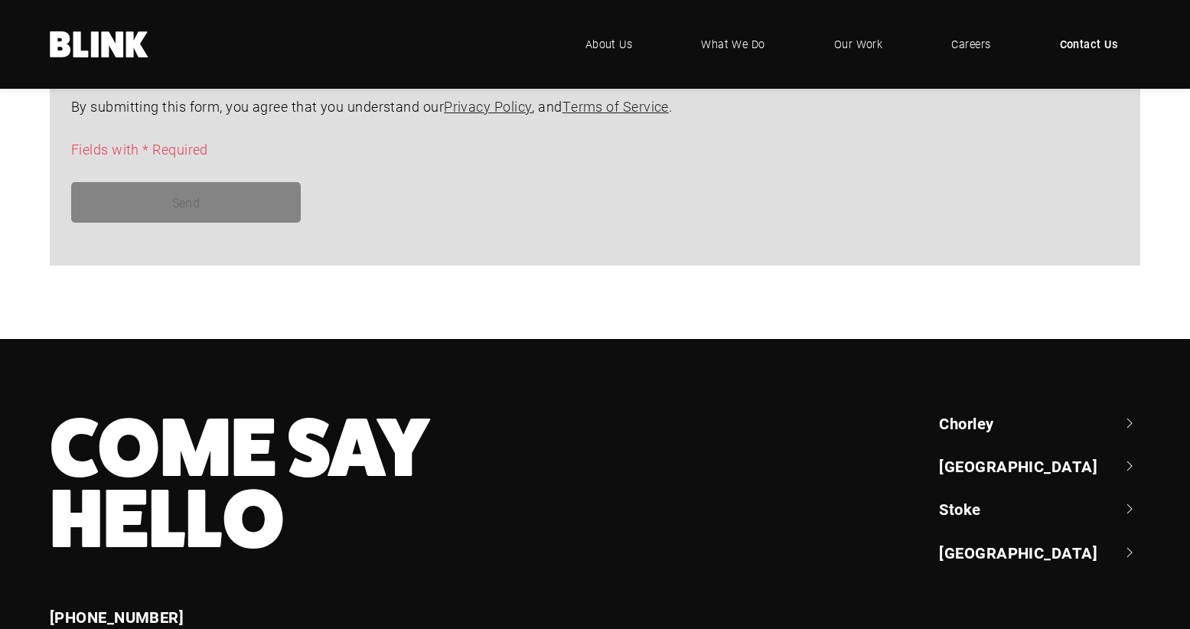
click at [965, 468] on link "[GEOGRAPHIC_DATA]" at bounding box center [1039, 465] width 201 height 21
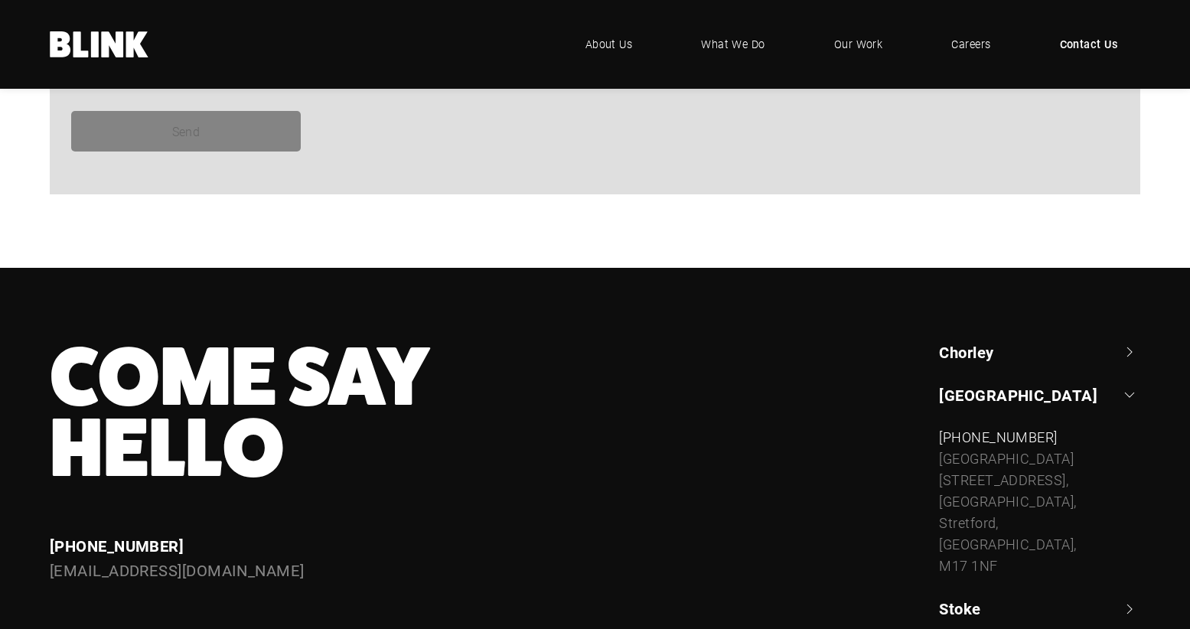
scroll to position [1351, 0]
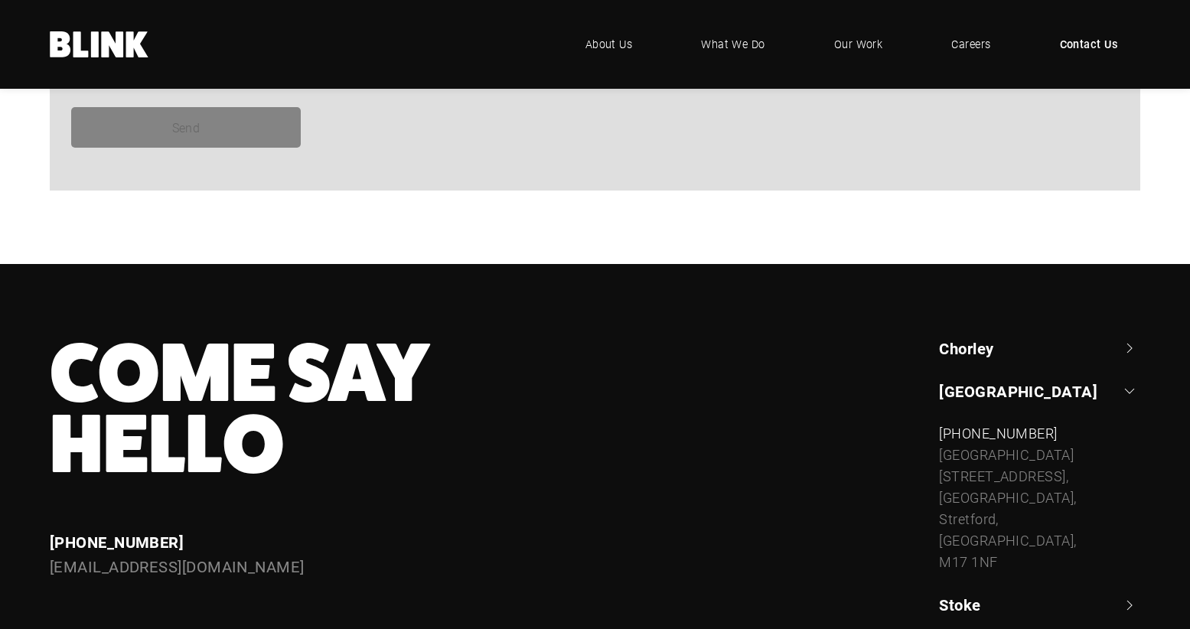
click at [948, 533] on div "[STREET_ADDRESS]" at bounding box center [1039, 509] width 201 height 128
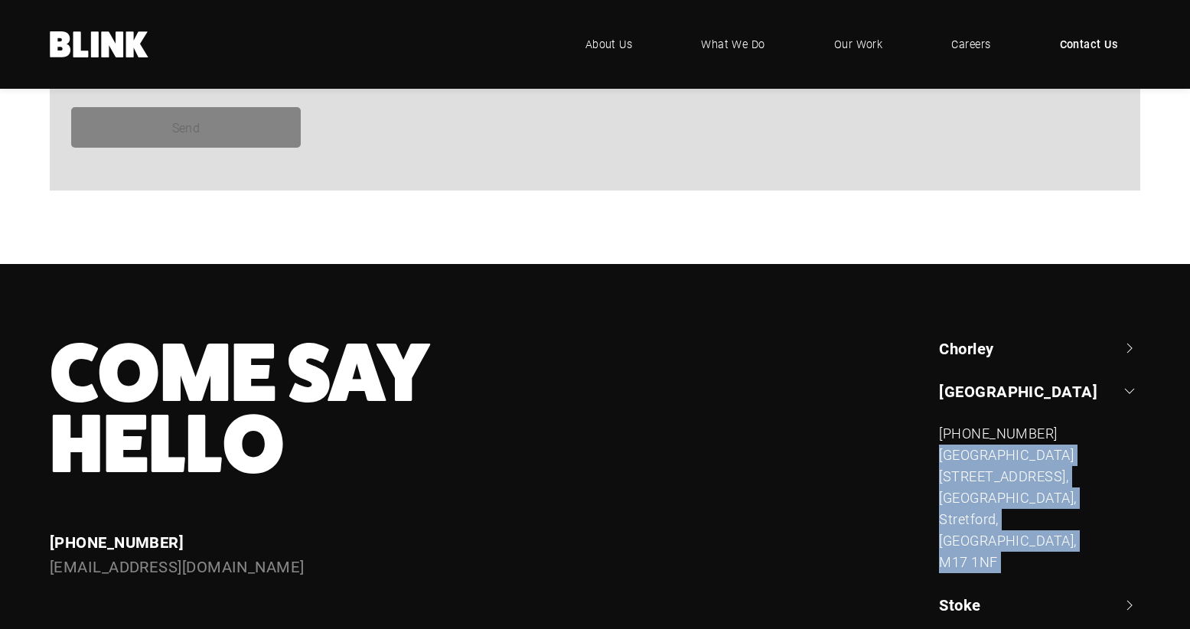
drag, startPoint x: 948, startPoint y: 533, endPoint x: 982, endPoint y: 461, distance: 79.7
click at [982, 461] on div "[STREET_ADDRESS]" at bounding box center [1039, 509] width 201 height 128
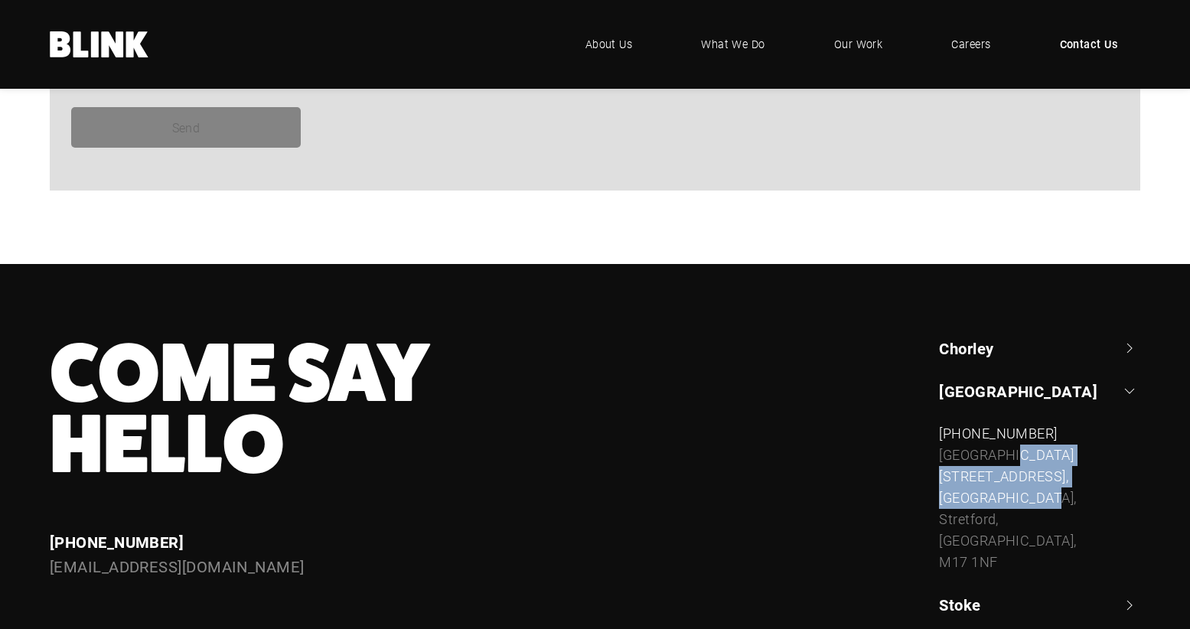
drag, startPoint x: 1000, startPoint y: 461, endPoint x: 1052, endPoint y: 481, distance: 56.0
click at [1052, 481] on div "[STREET_ADDRESS]" at bounding box center [1039, 509] width 201 height 128
click at [981, 546] on div "[STREET_ADDRESS]" at bounding box center [1039, 509] width 201 height 128
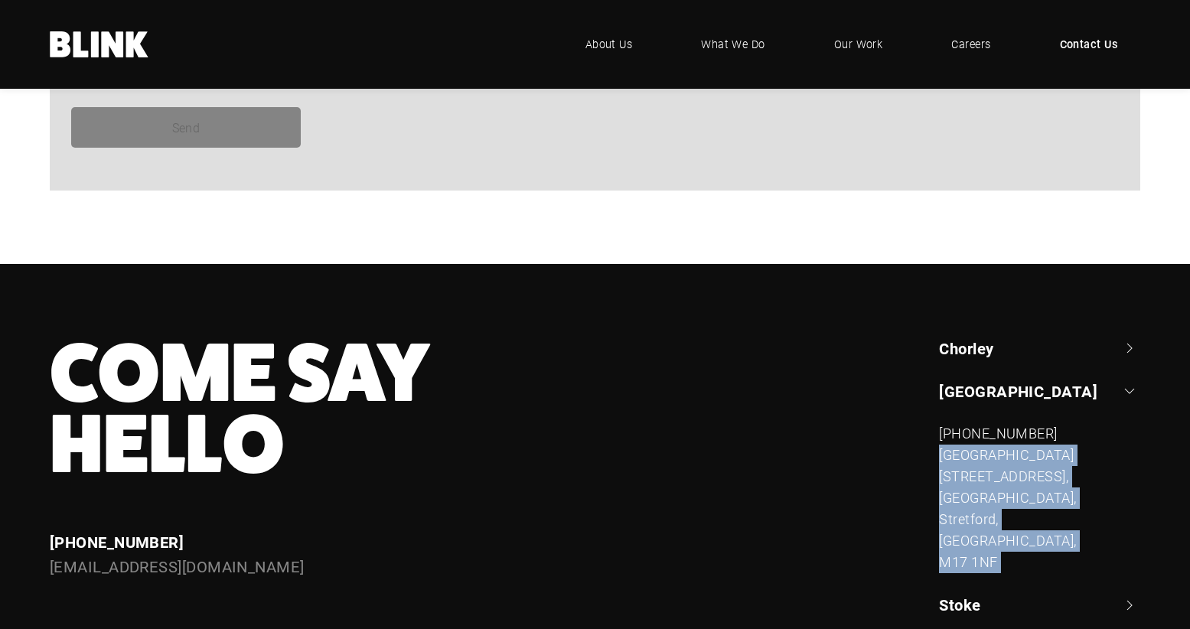
drag, startPoint x: 981, startPoint y: 546, endPoint x: 986, endPoint y: 462, distance: 83.6
click at [986, 462] on div "[STREET_ADDRESS]" at bounding box center [1039, 509] width 201 height 128
copy ul "[STREET_ADDRESS]"
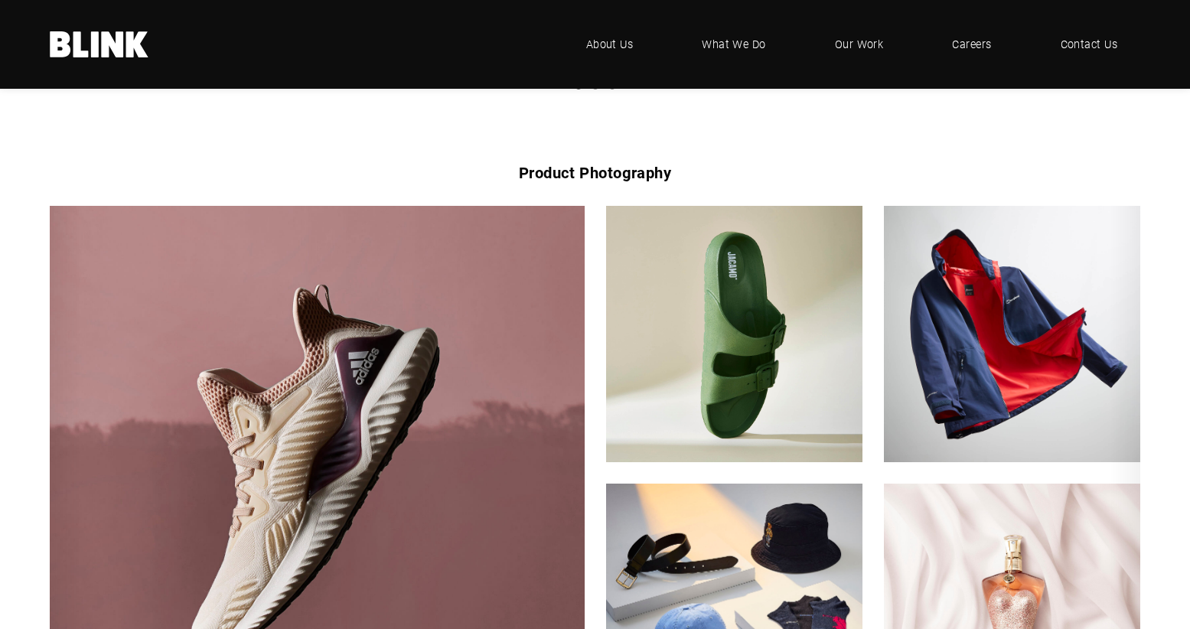
scroll to position [951, 0]
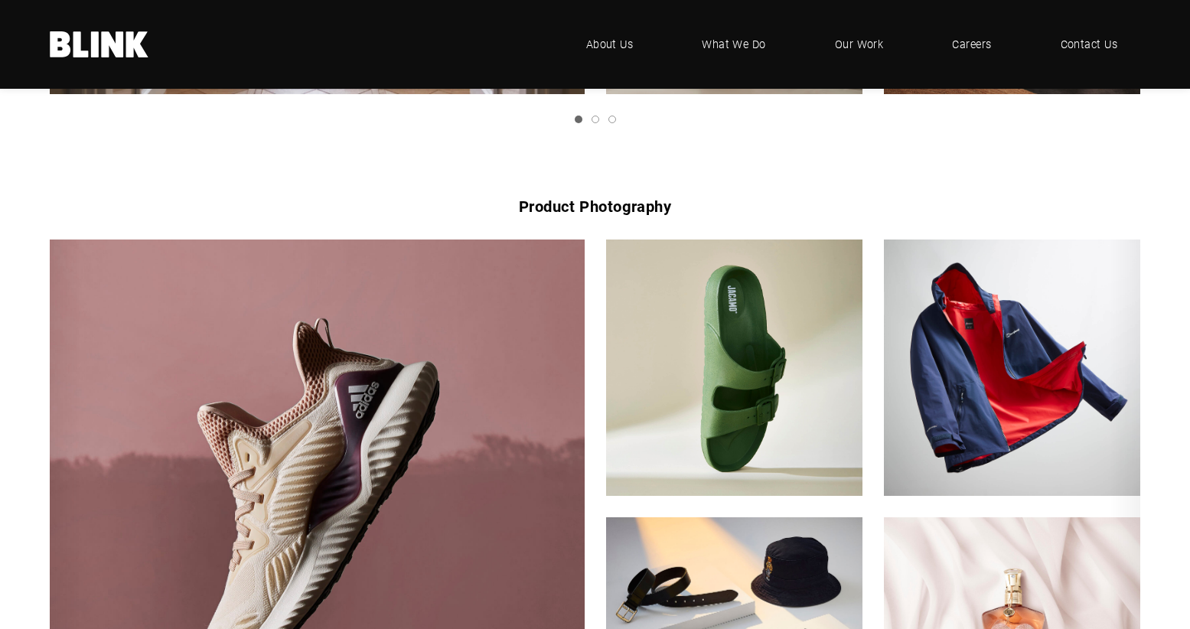
click at [592, 122] on link "Slide 2" at bounding box center [595, 120] width 8 height 8
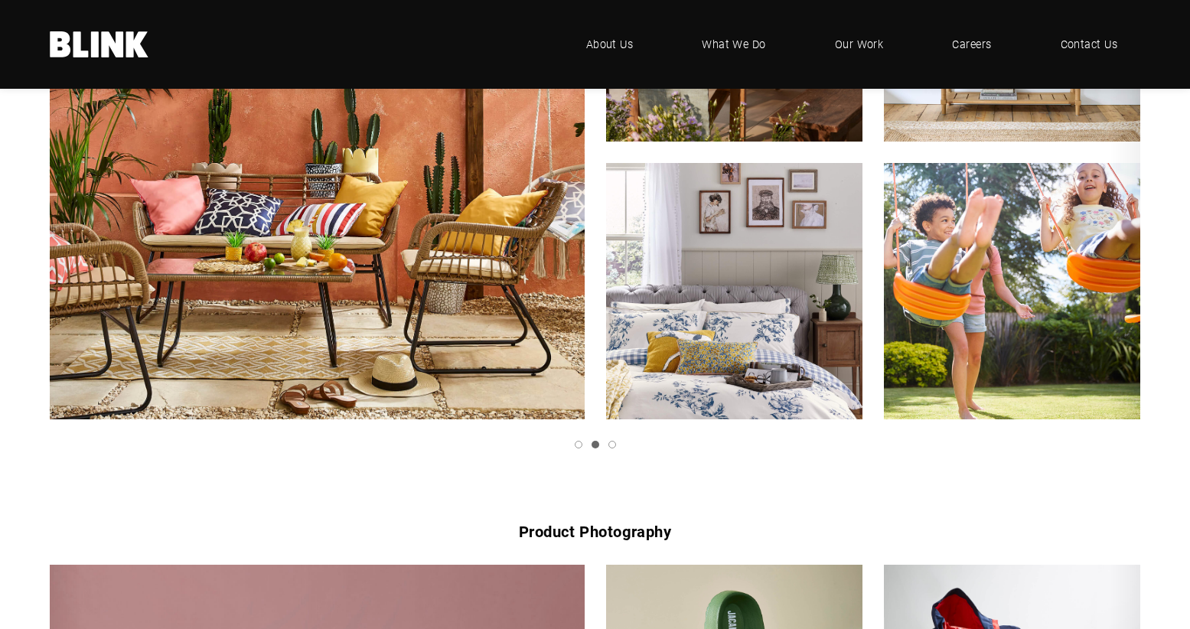
scroll to position [630, 0]
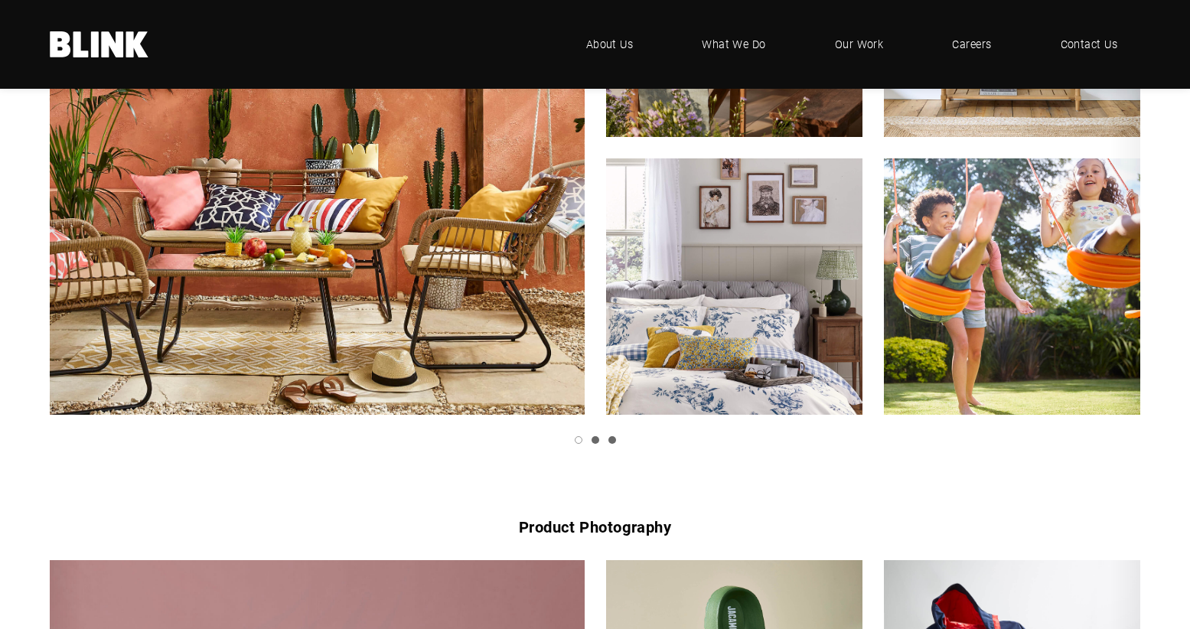
click at [609, 438] on link "Slide 3" at bounding box center [612, 440] width 8 height 8
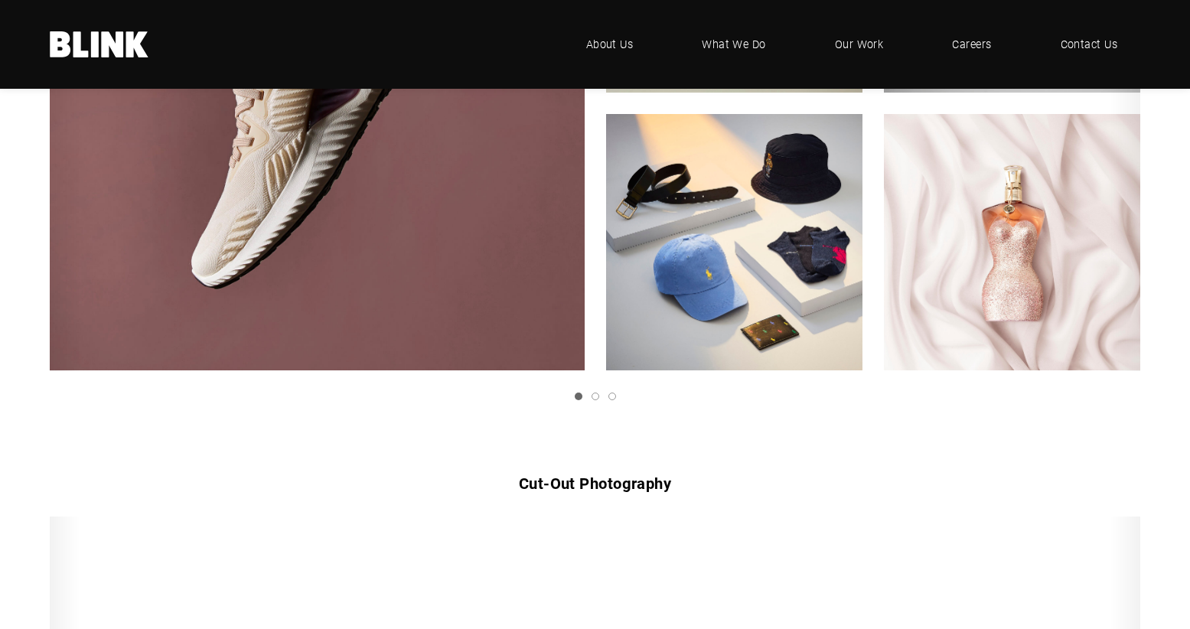
scroll to position [1362, 0]
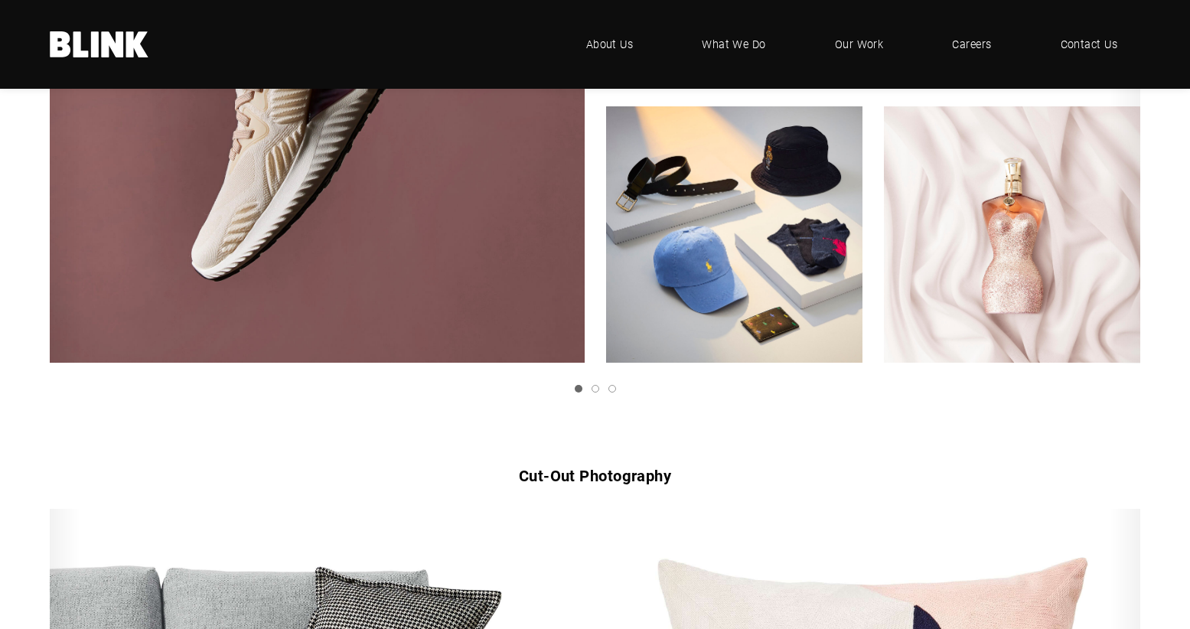
click at [594, 393] on div at bounding box center [595, 121] width 1190 height 585
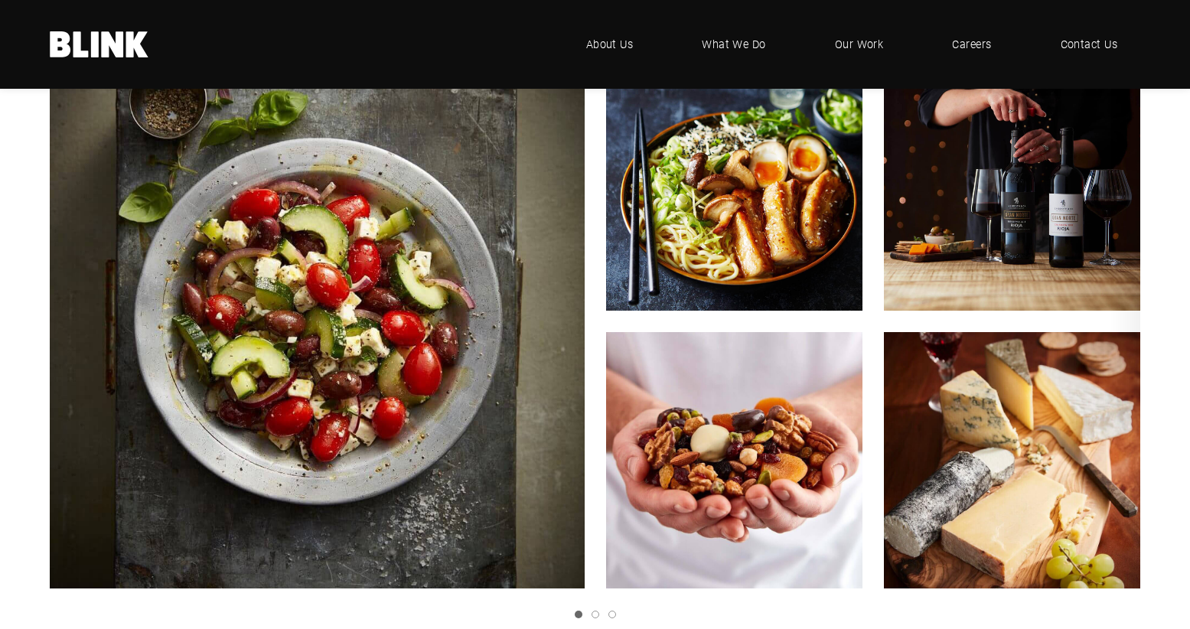
scroll to position [2495, 0]
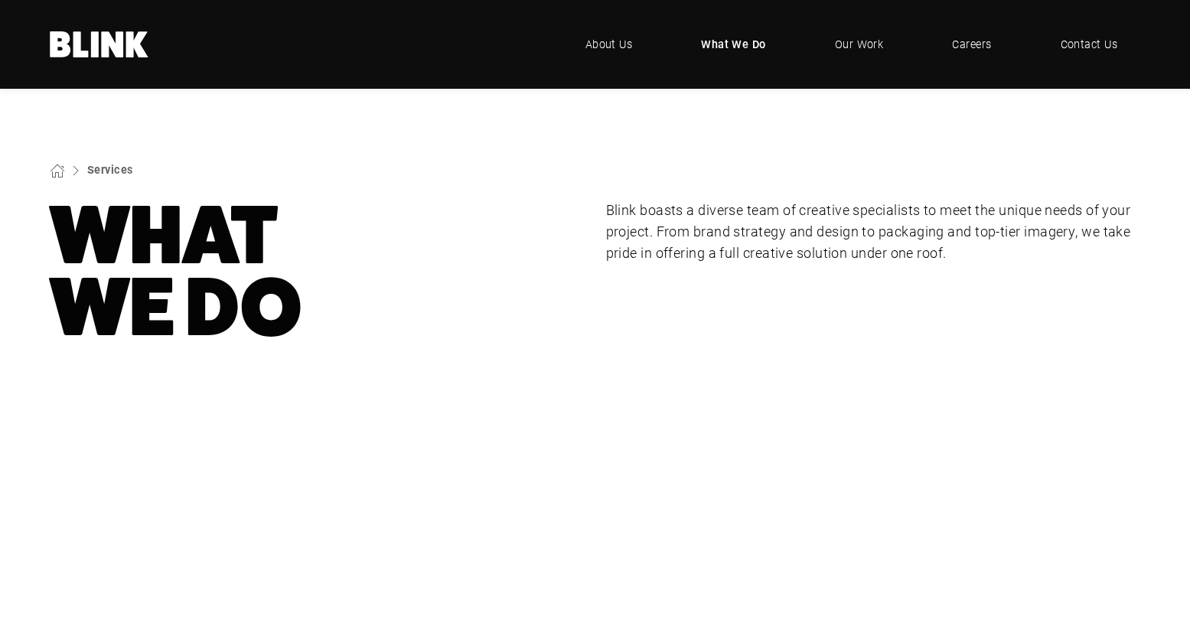
scroll to position [568, 0]
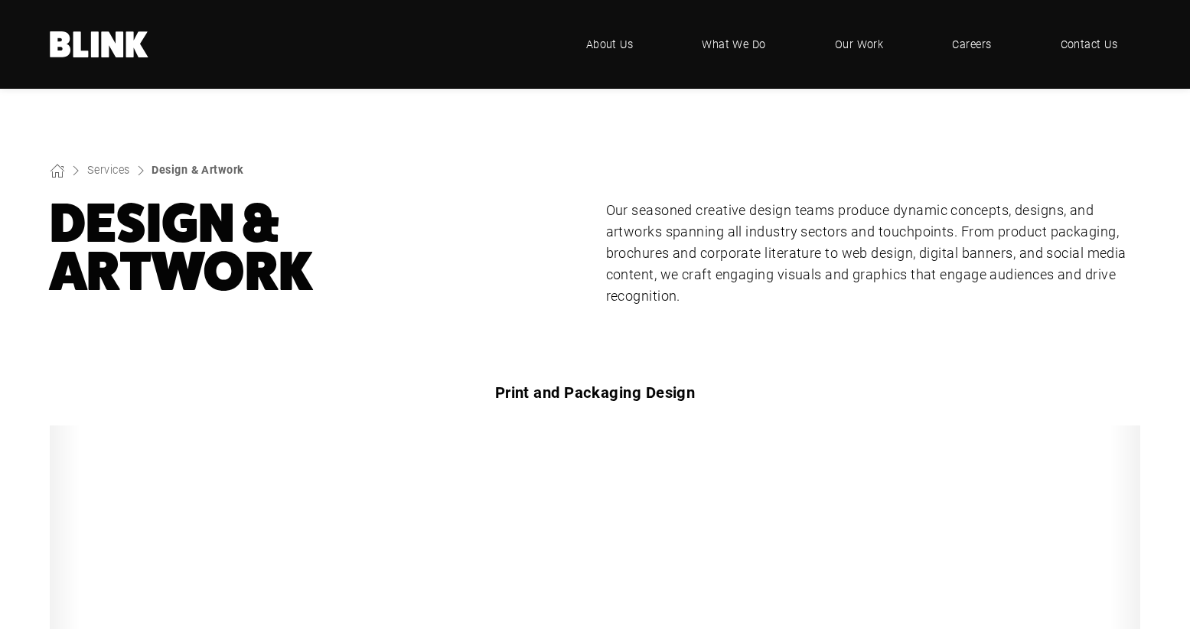
scroll to position [1754, 0]
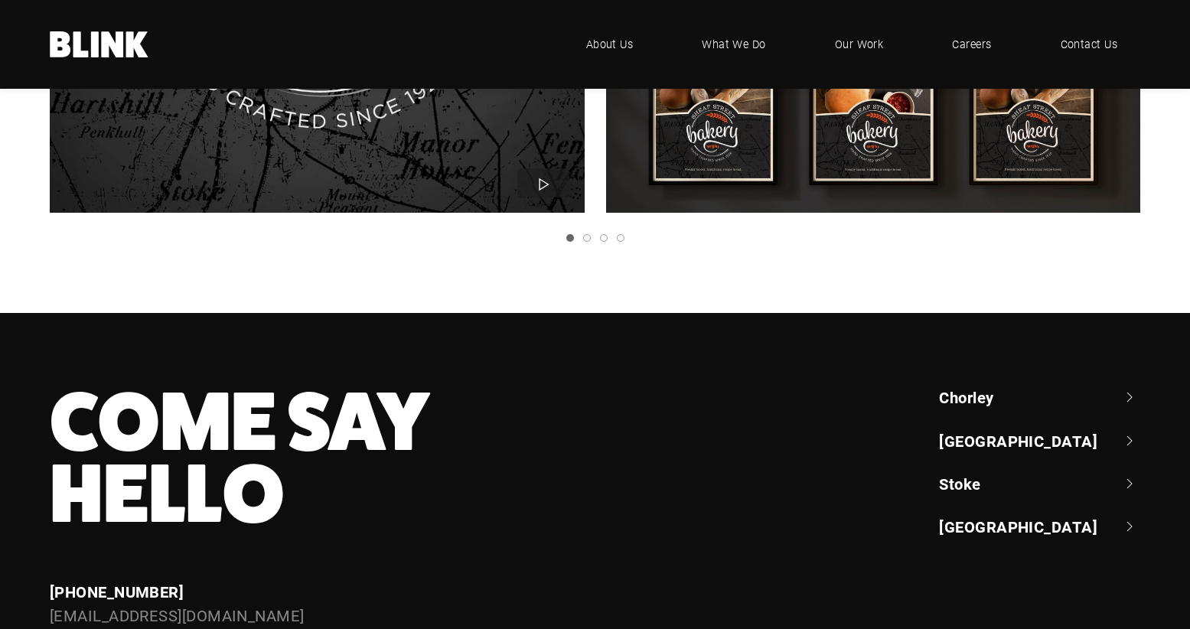
scroll to position [2115, 0]
